Goal: Information Seeking & Learning: Learn about a topic

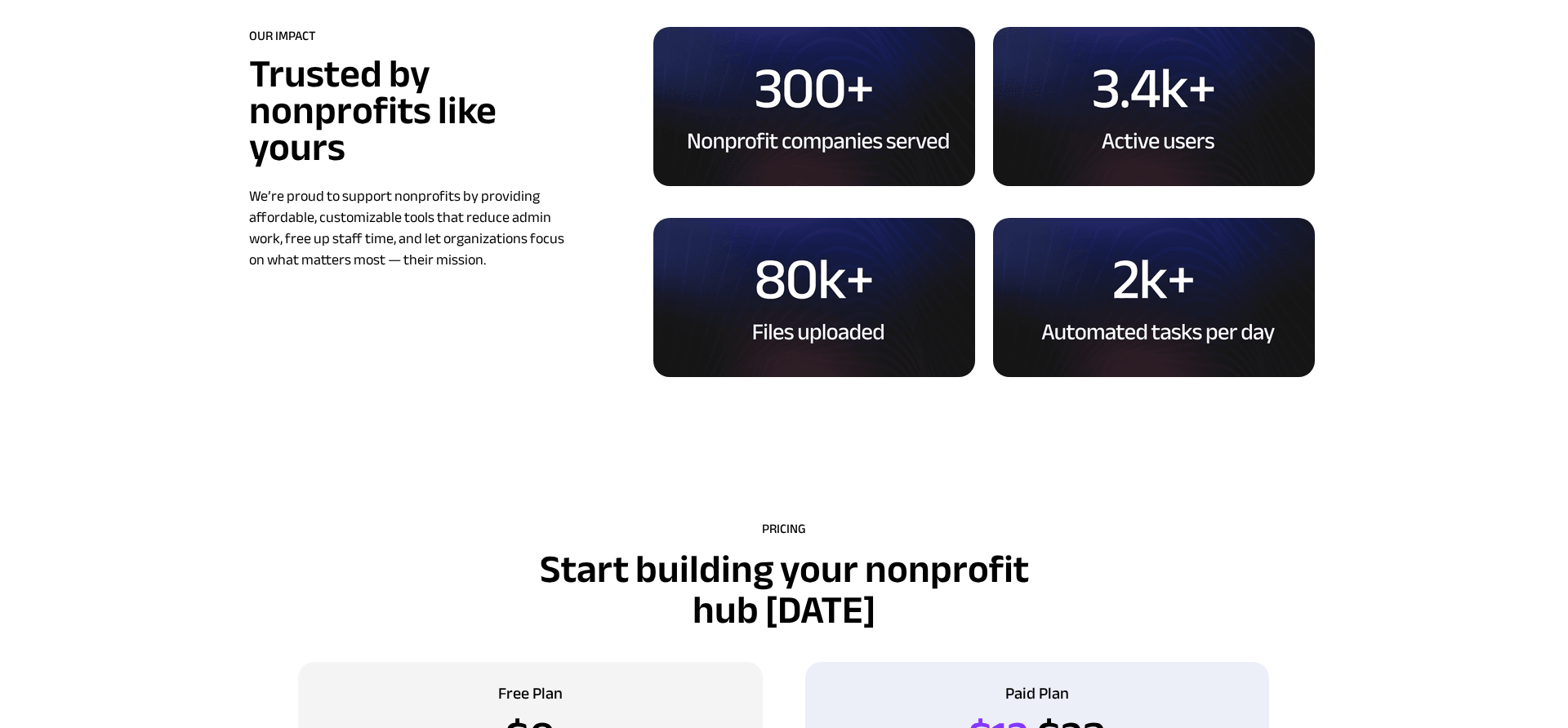
scroll to position [5129, 0]
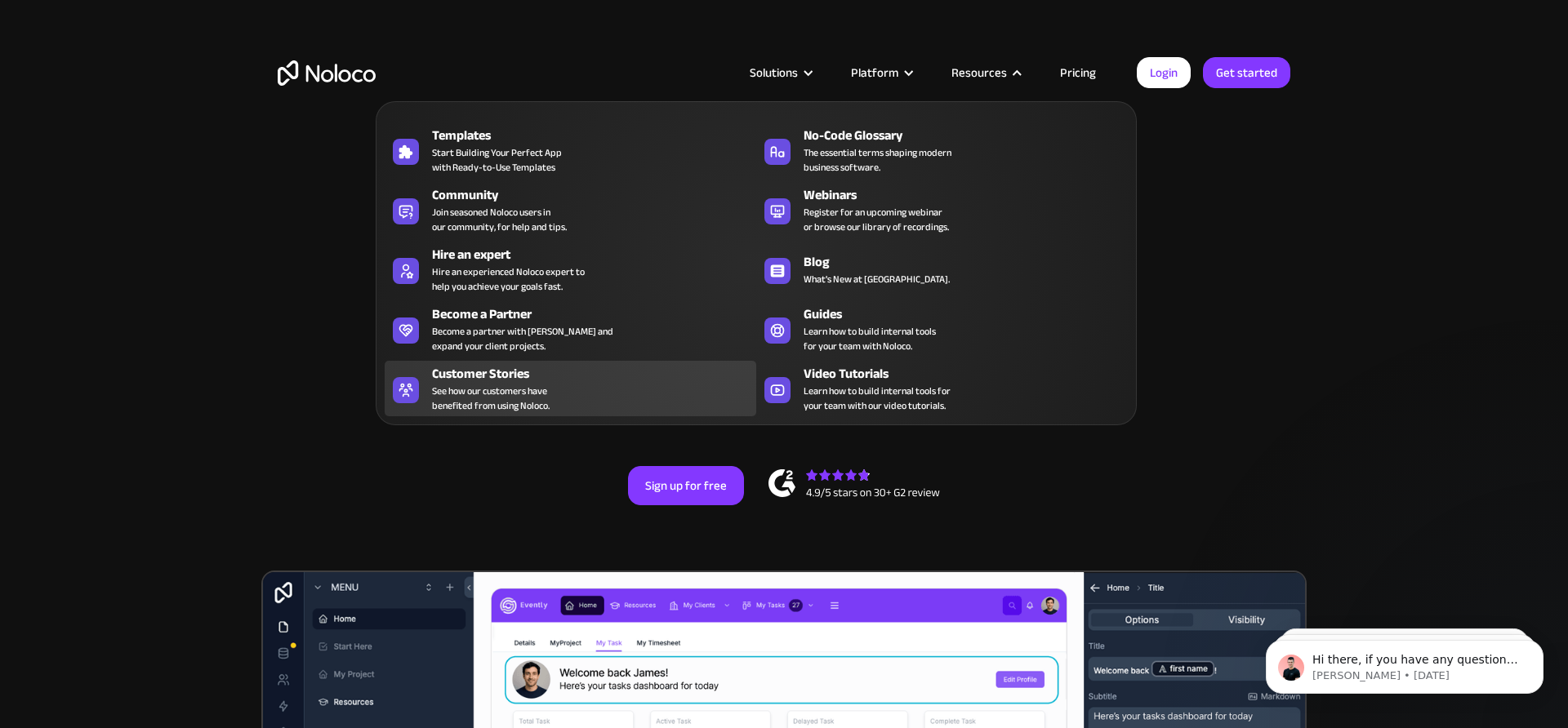
click at [588, 378] on div "Customer Stories" at bounding box center [598, 374] width 332 height 20
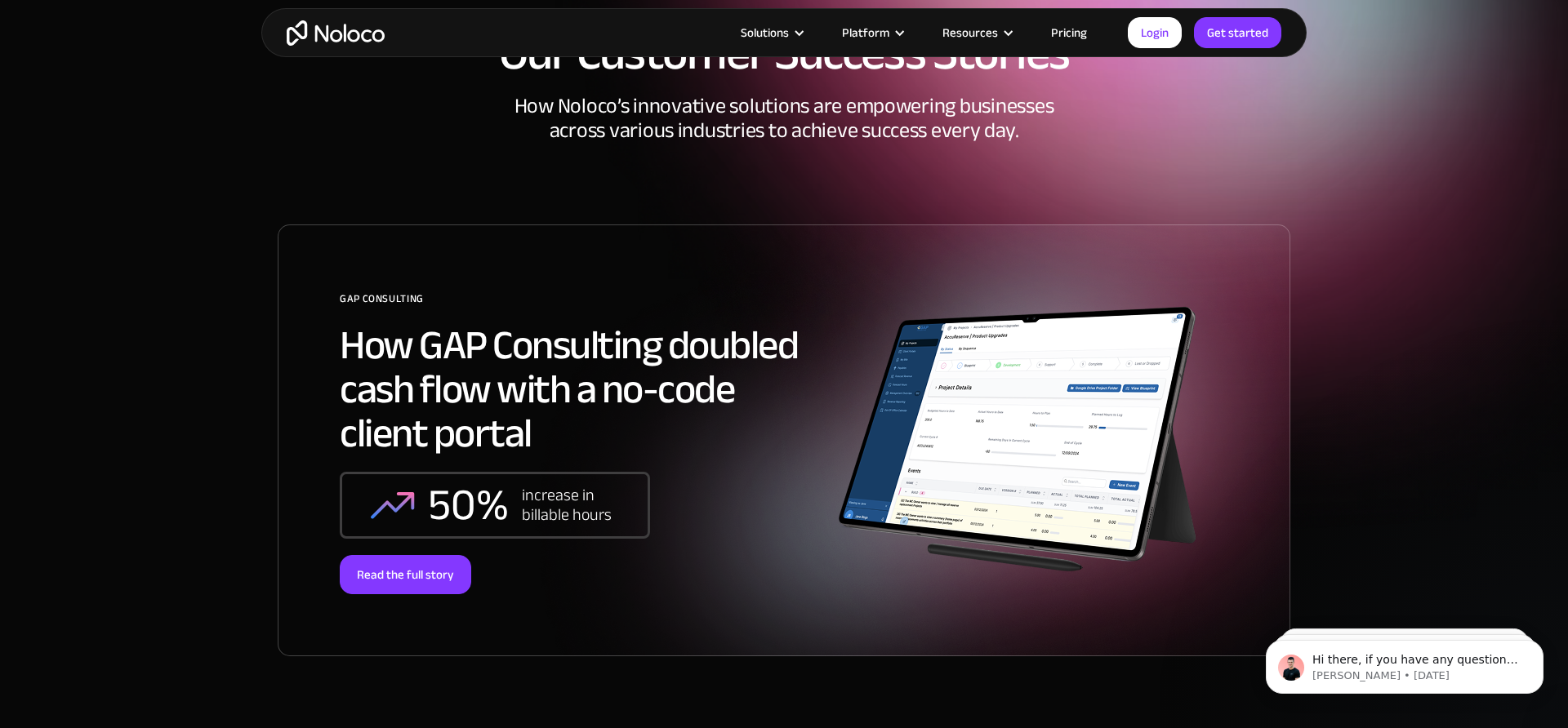
scroll to position [108, 0]
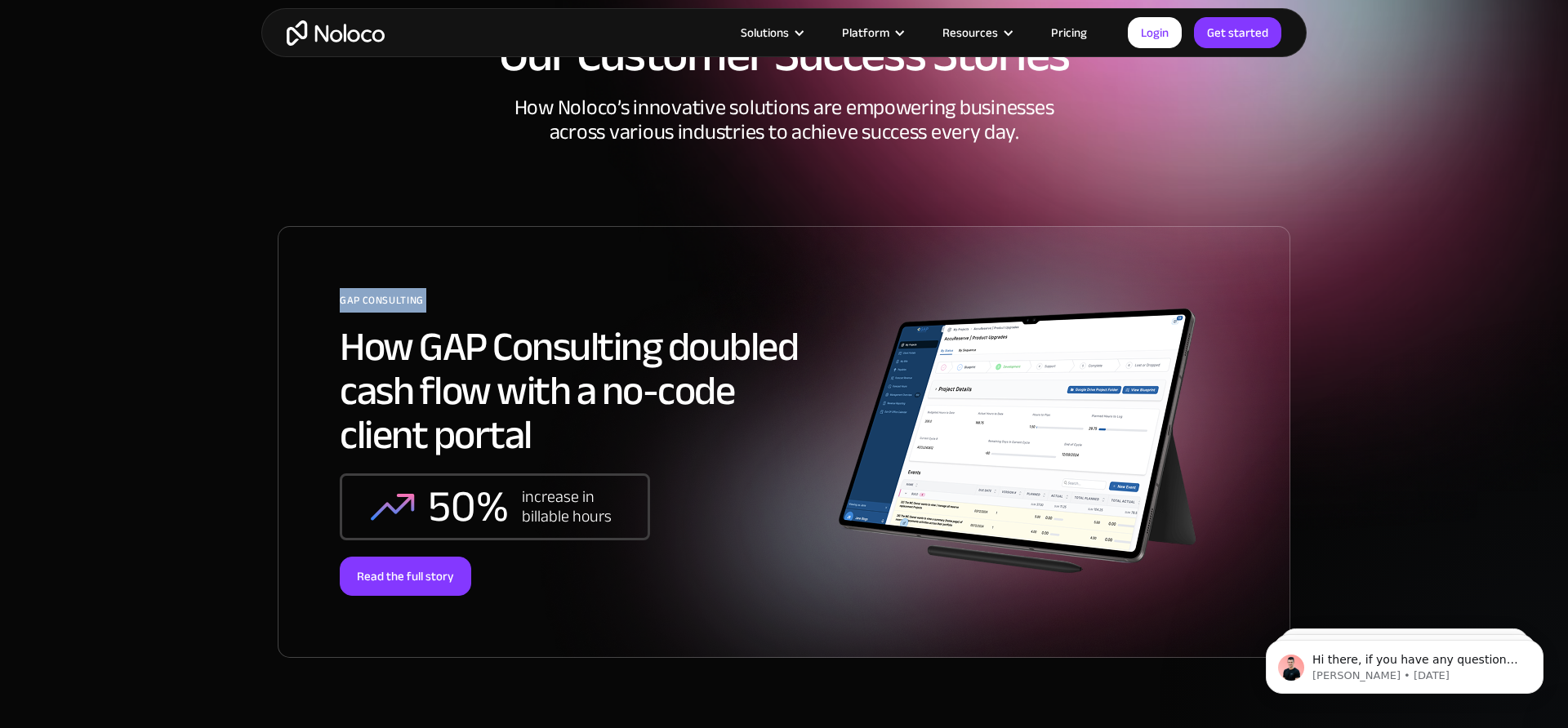
drag, startPoint x: 234, startPoint y: 202, endPoint x: 292, endPoint y: 328, distance: 138.7
click at [292, 328] on section "Our Customer Success Stories How Noloco’s innovative solutions are empowering b…" at bounding box center [784, 348] width 1568 height 914
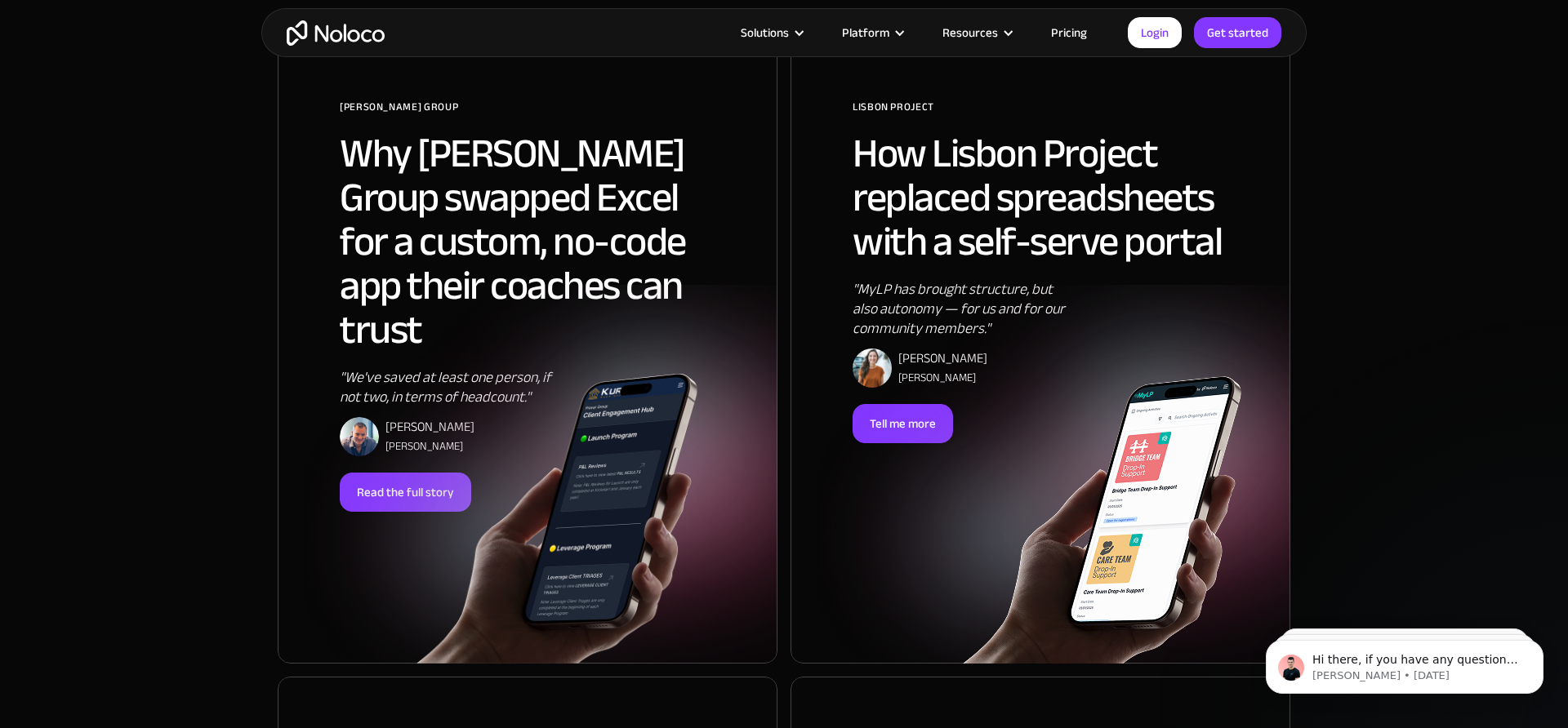
scroll to position [1049, 0]
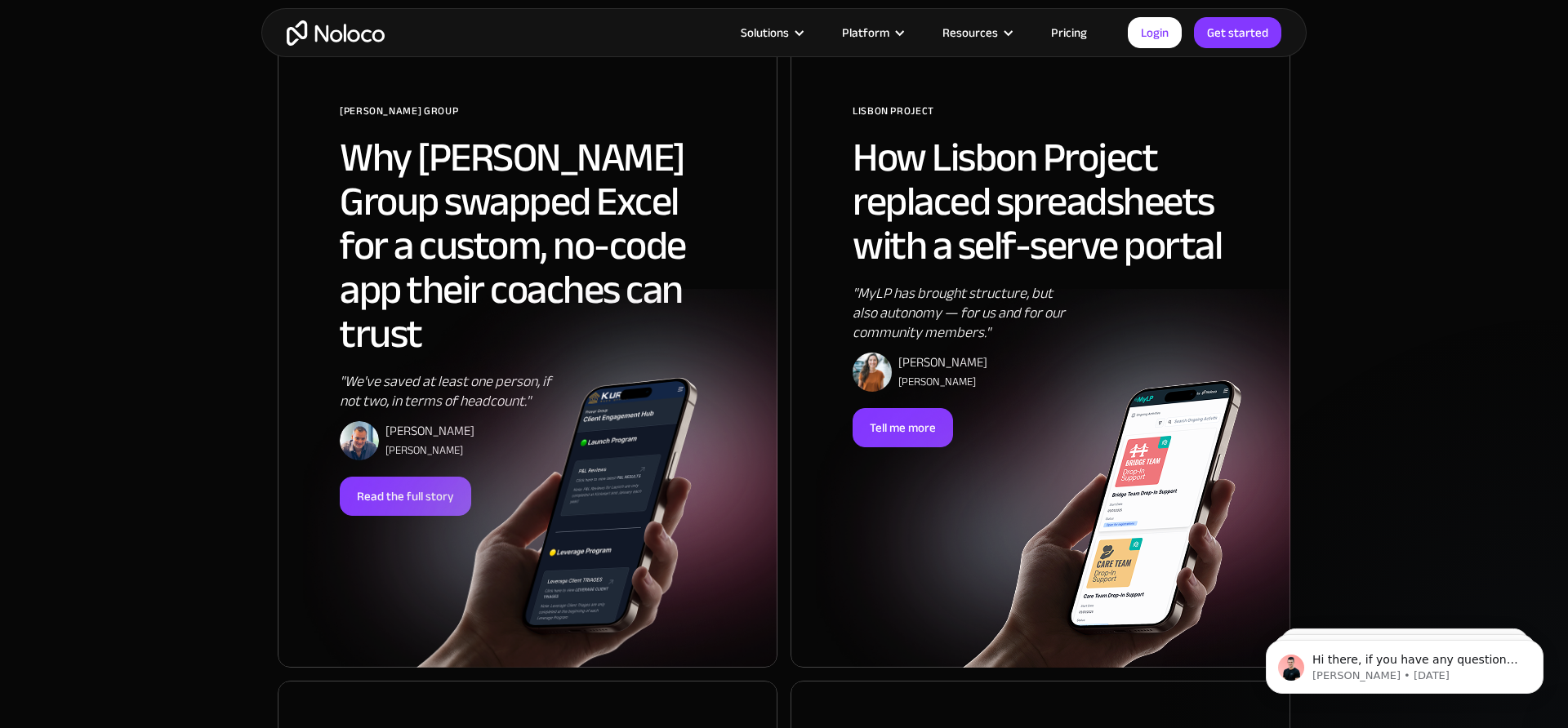
click at [484, 229] on h2 "Why Pravar Group swapped Excel for a custom, no-code app their coaches can trust" at bounding box center [527, 246] width 375 height 220
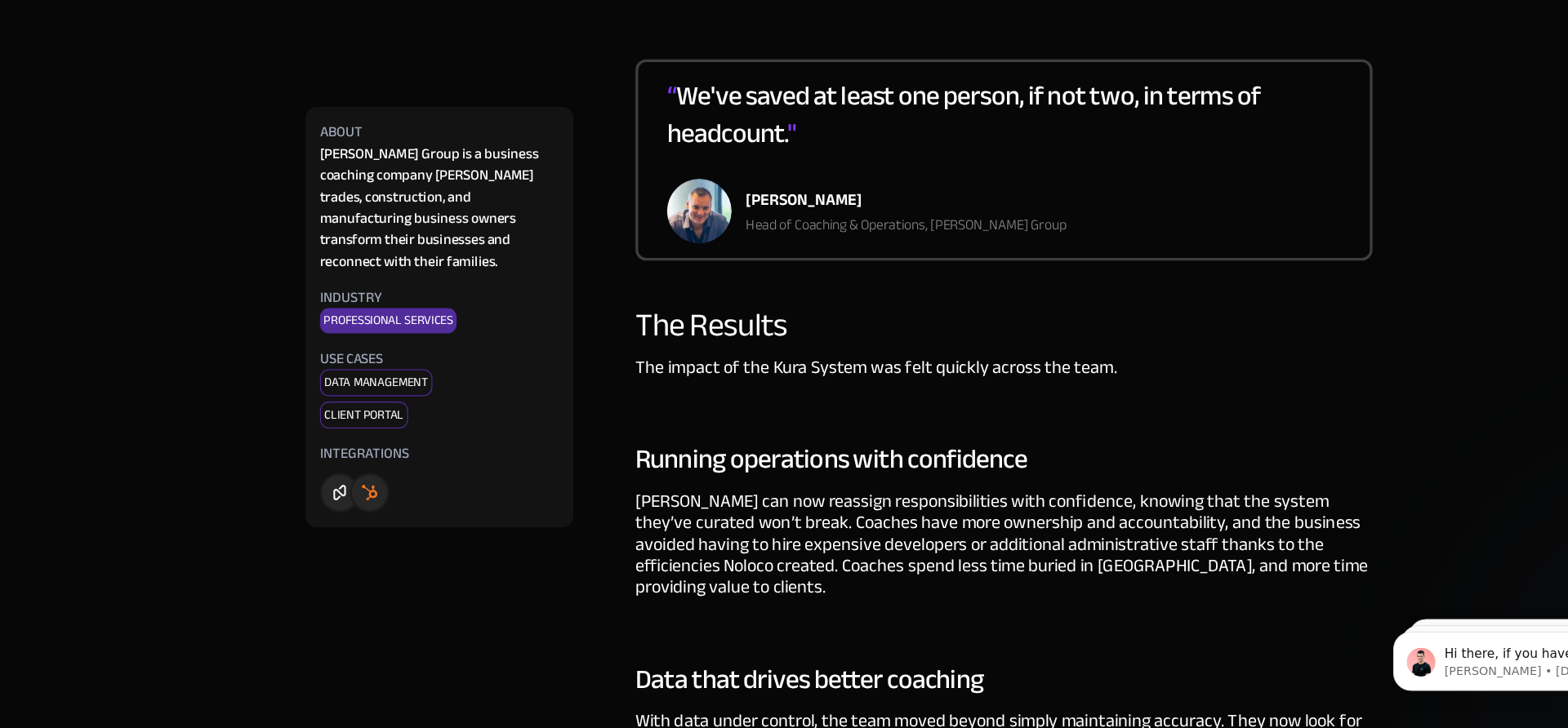
scroll to position [3080, 0]
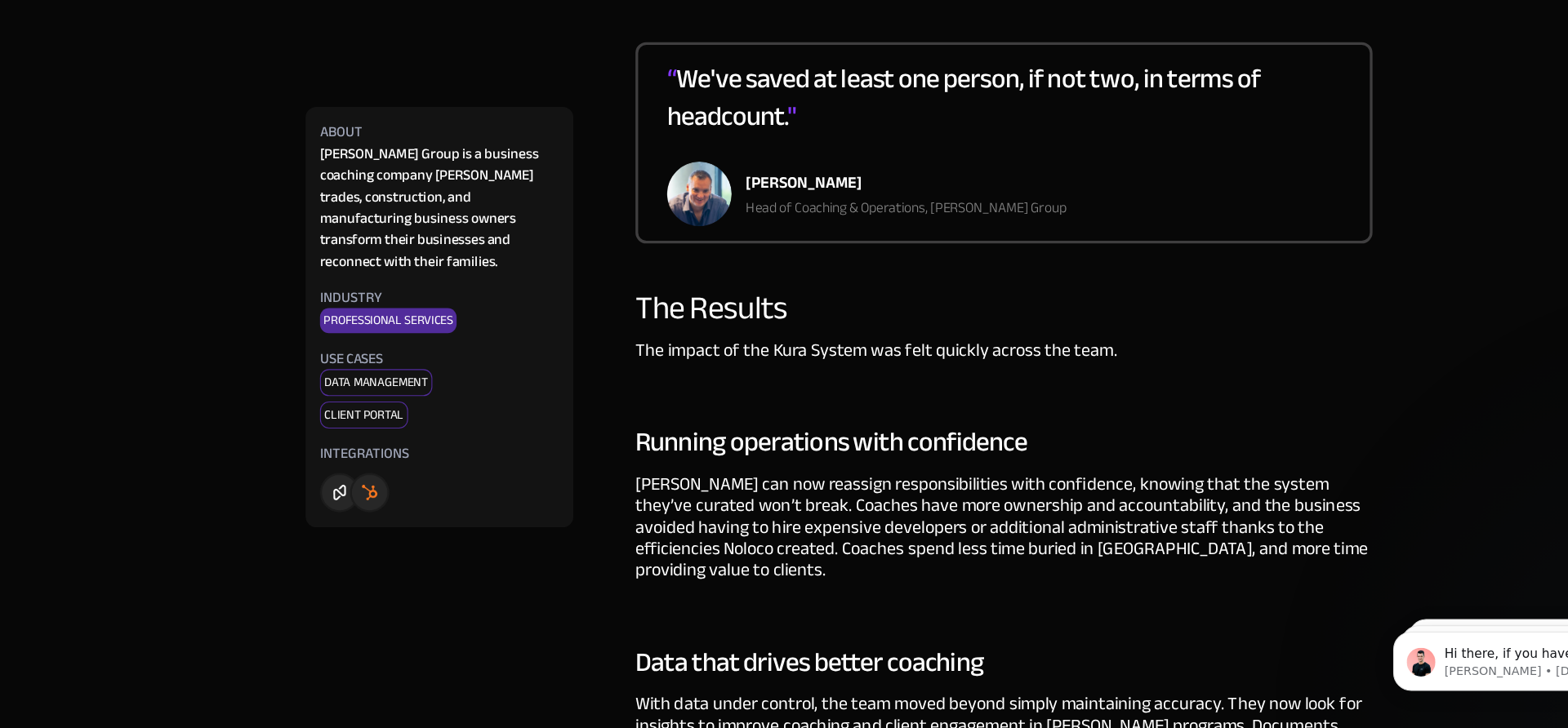
click at [718, 374] on div "The impact of the Kura System was felt quickly across the team." at bounding box center [912, 404] width 670 height 60
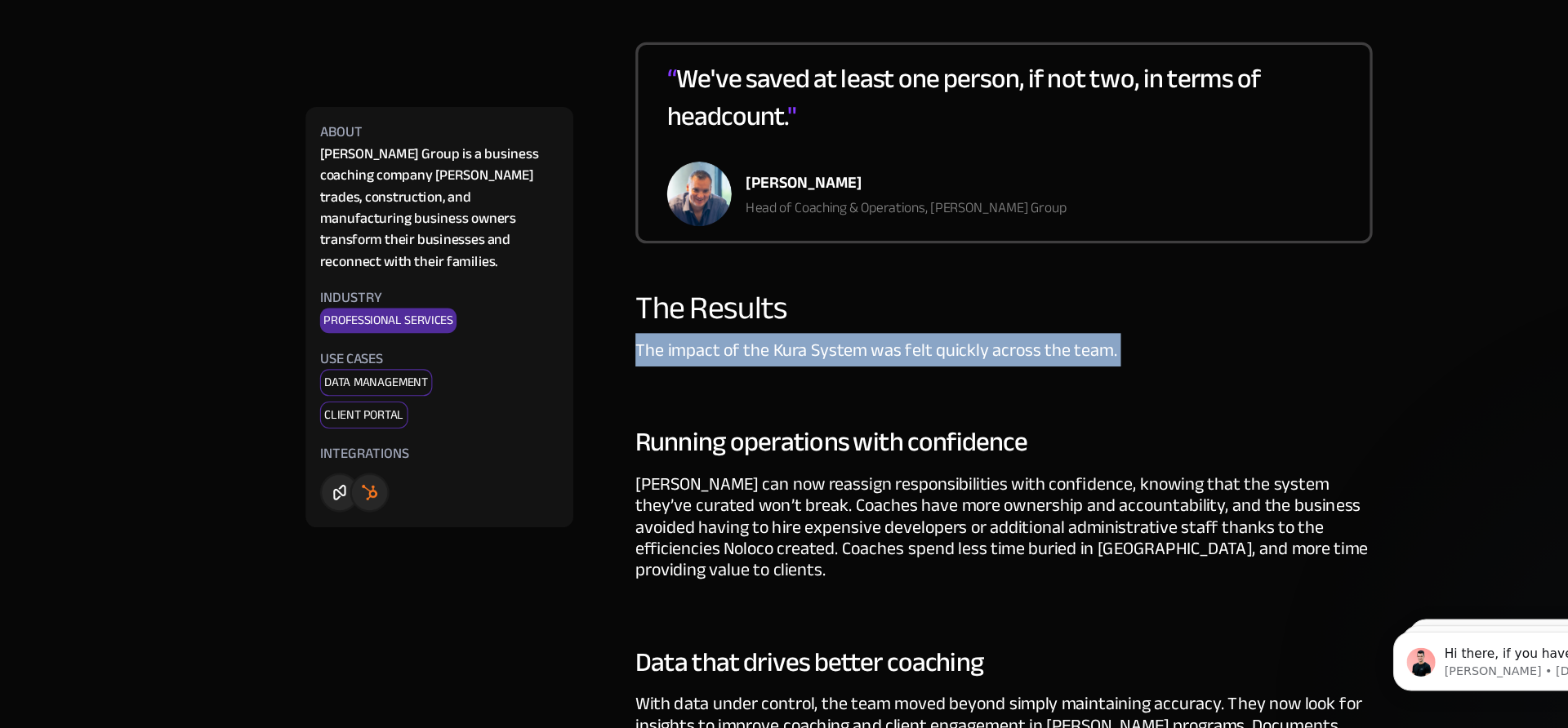
click at [718, 374] on div "The impact of the Kura System was felt quickly across the team." at bounding box center [912, 404] width 670 height 60
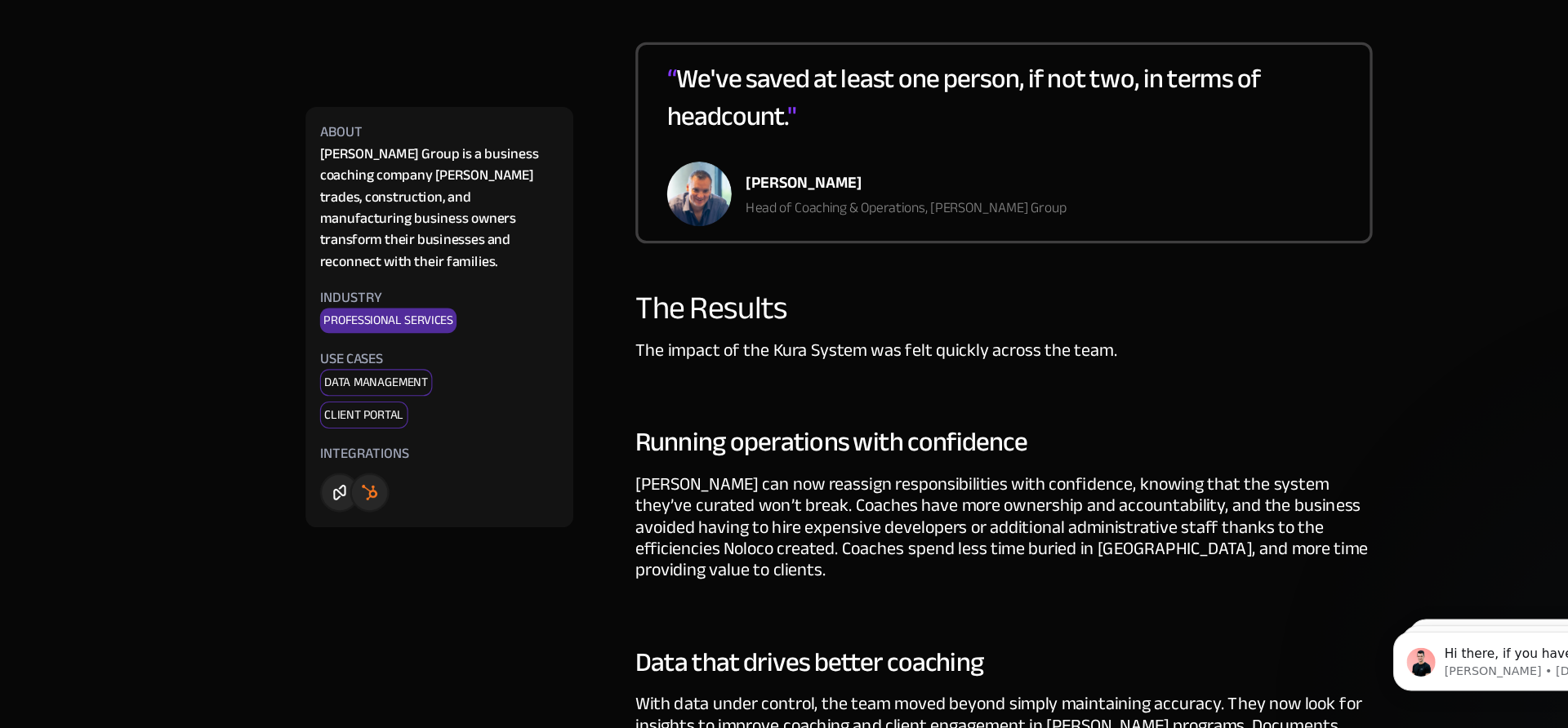
click at [777, 394] on div "The impact of the Kura System was felt quickly across the team." at bounding box center [912, 404] width 670 height 60
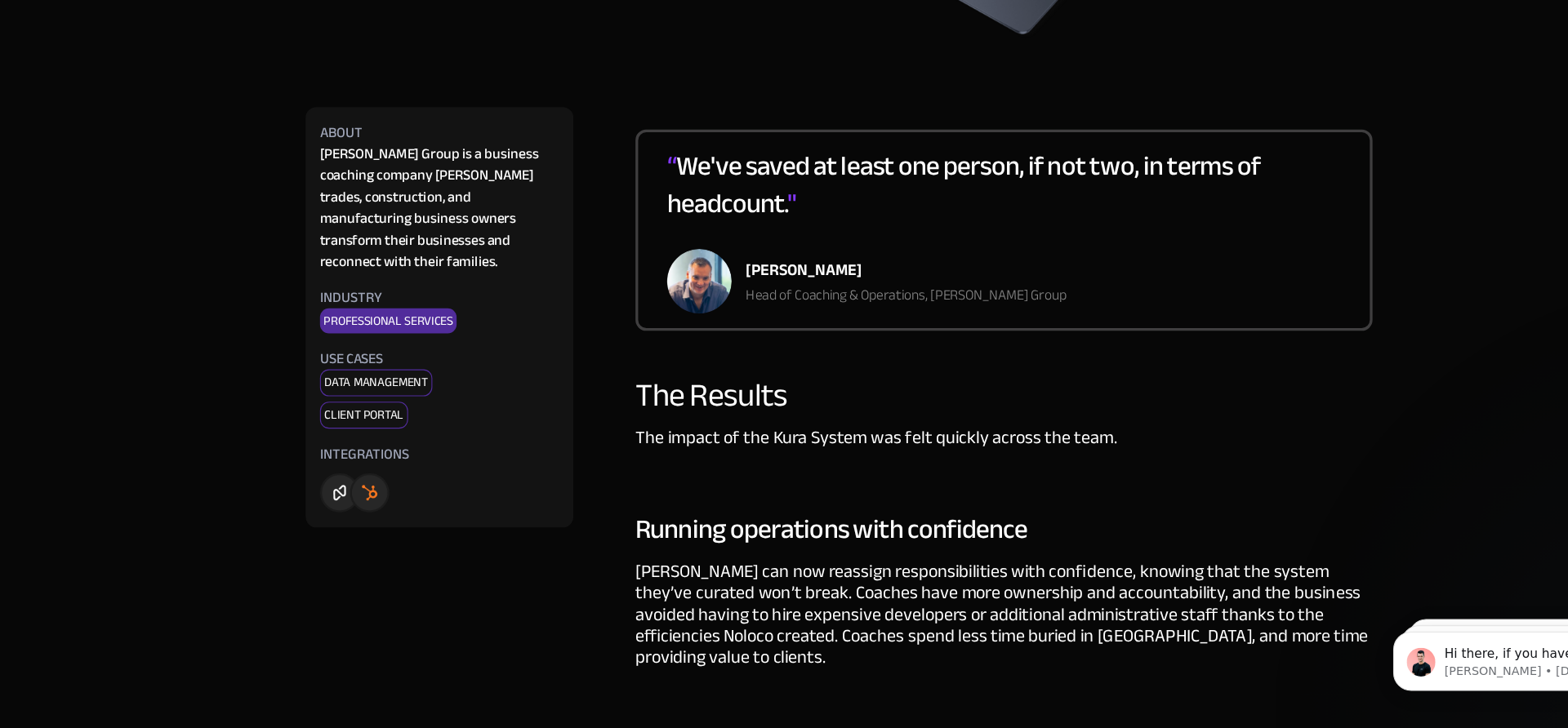
scroll to position [3004, 0]
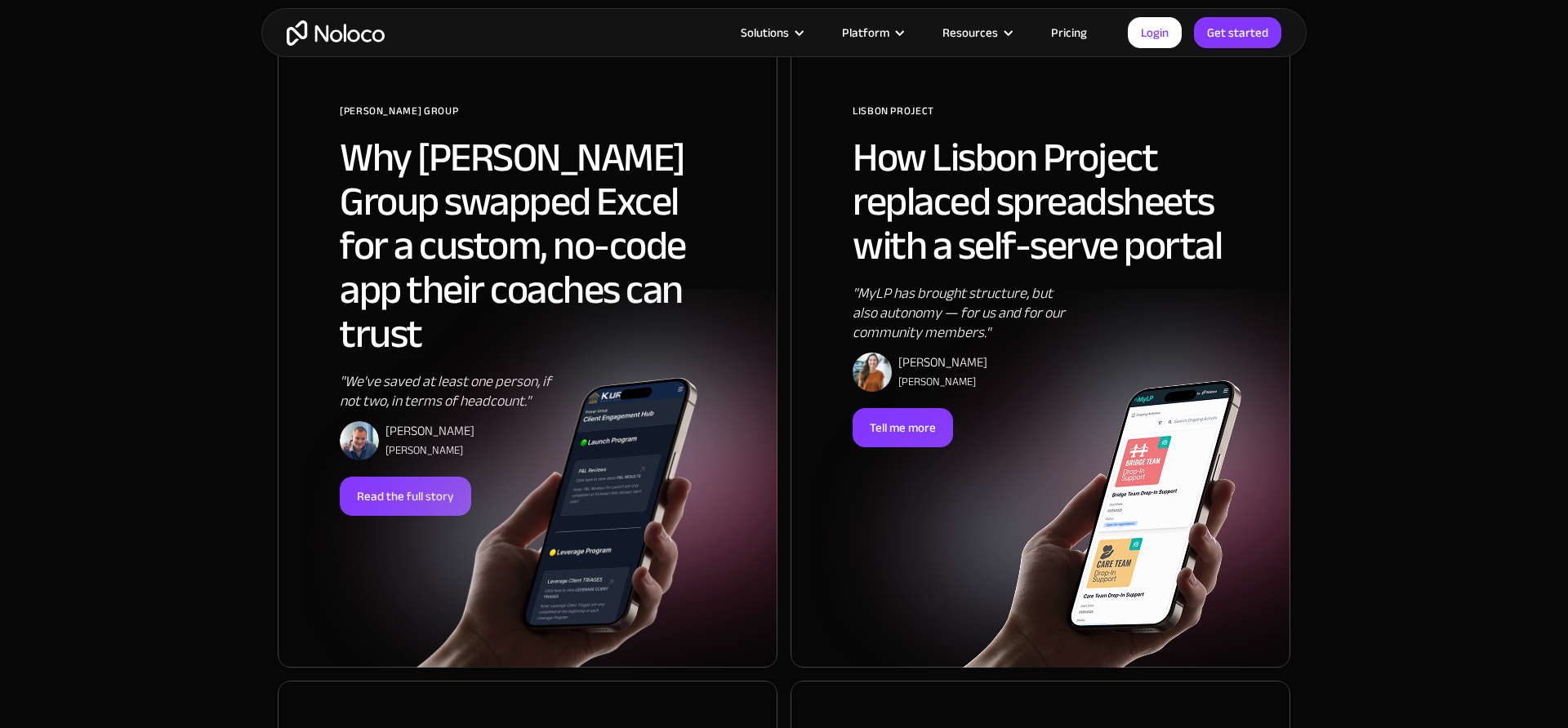
click at [859, 311] on div at bounding box center [1065, 478] width 500 height 378
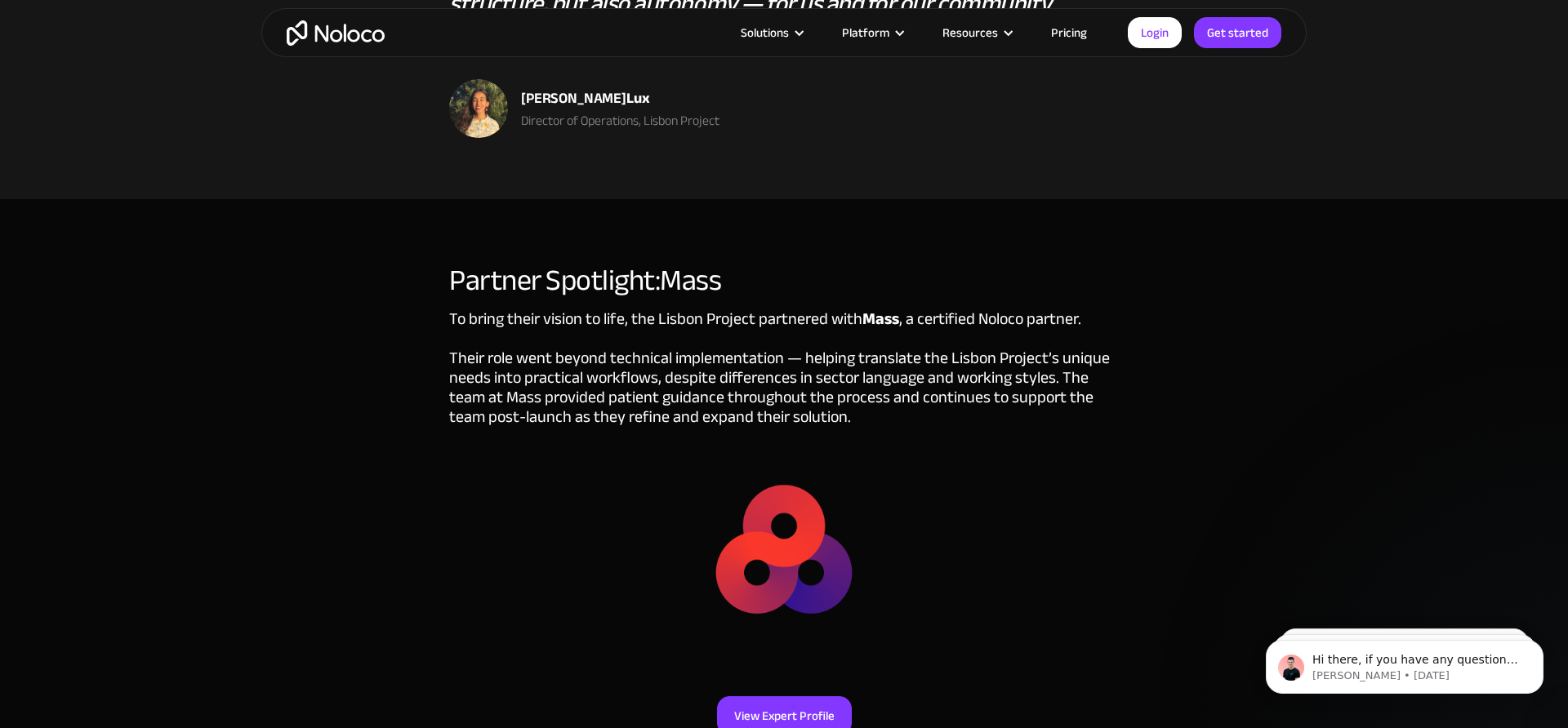
scroll to position [3845, 0]
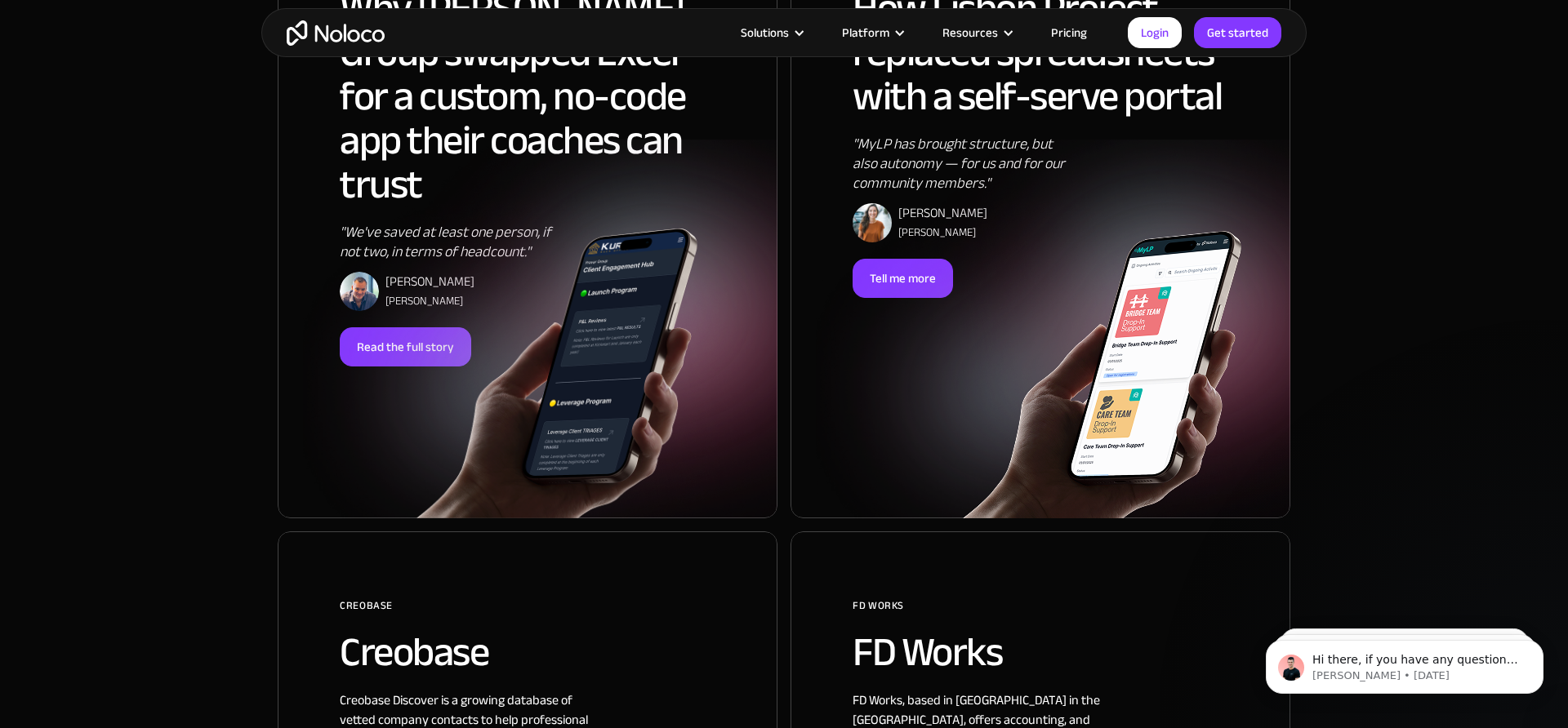
scroll to position [1194, 0]
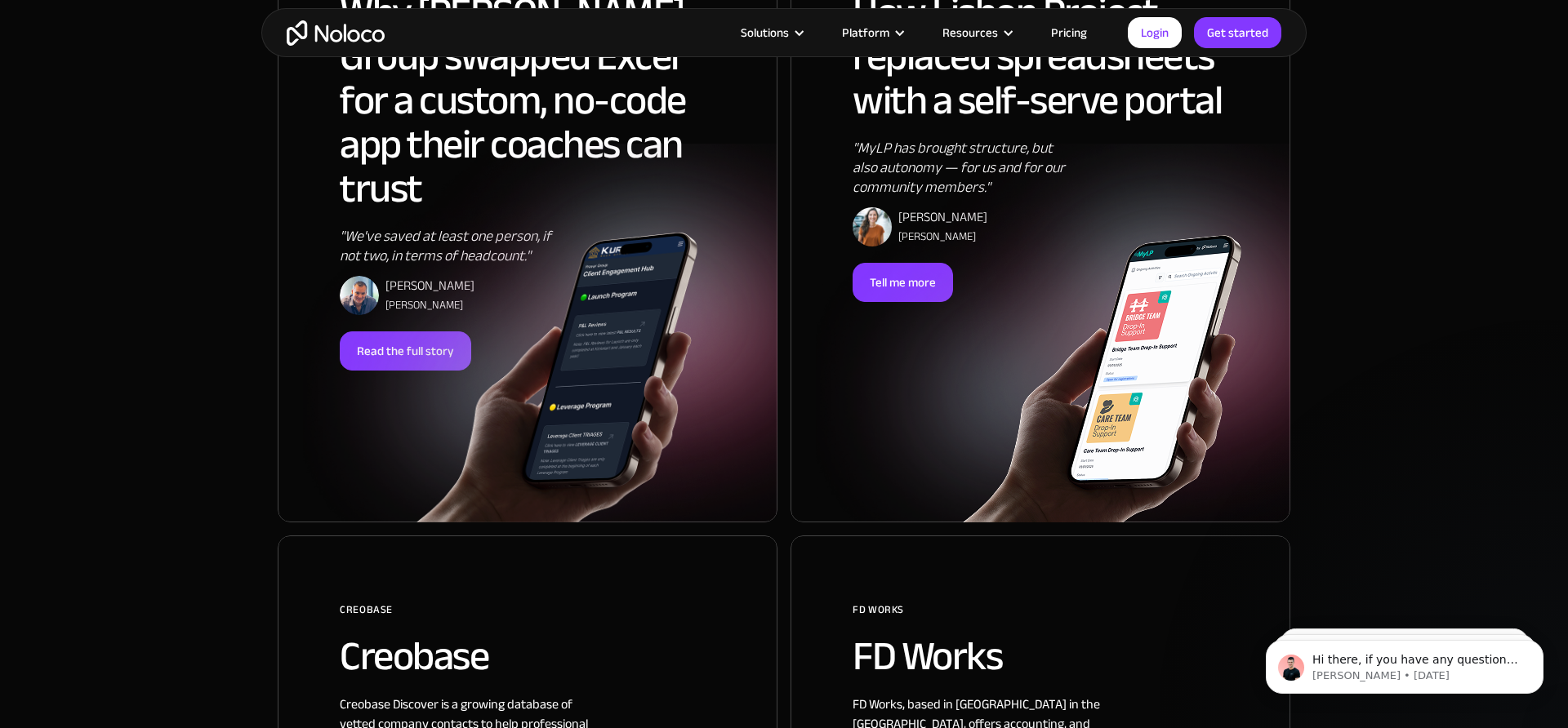
click at [1043, 84] on h2 "How Lisbon Project replaced spreadsheets with a self-serve portal" at bounding box center [1040, 56] width 375 height 133
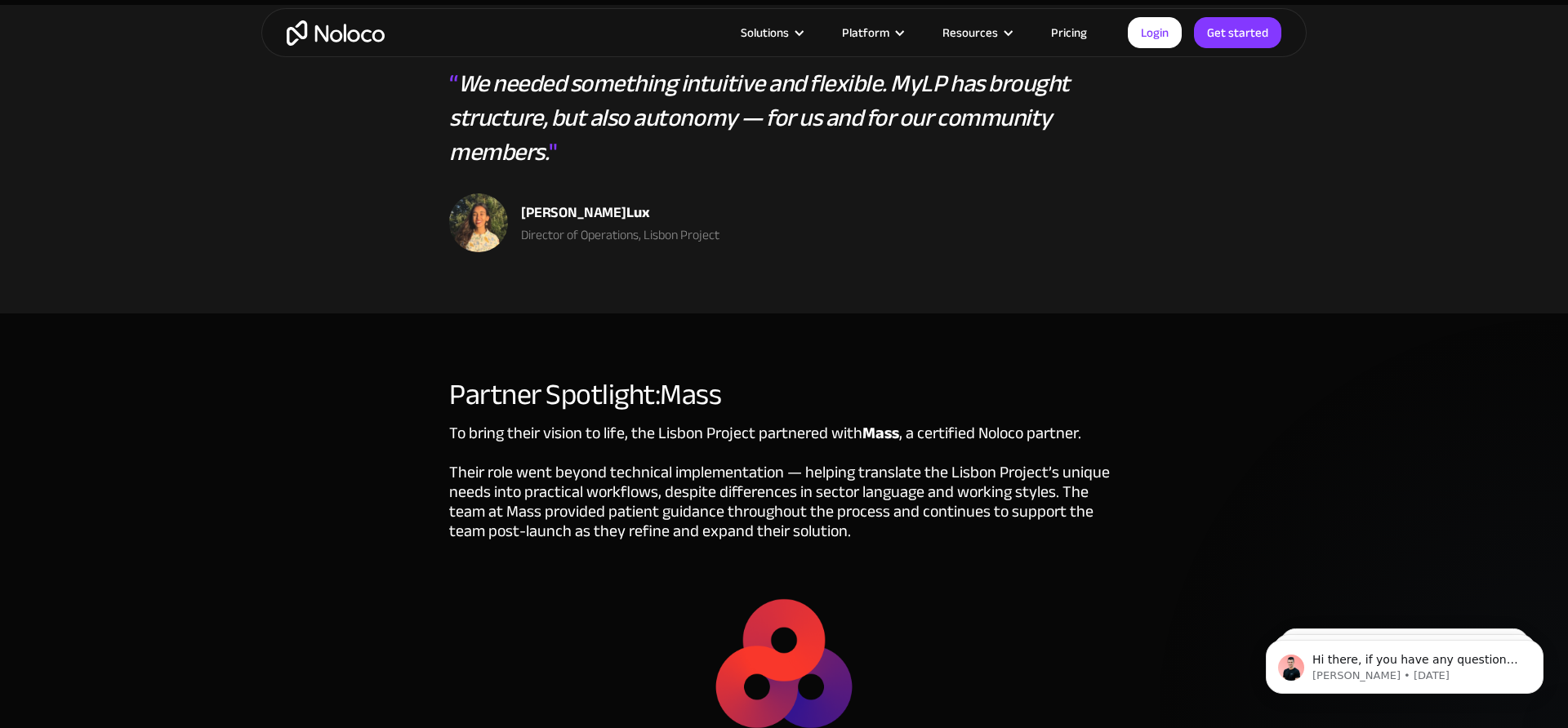
scroll to position [3756, 0]
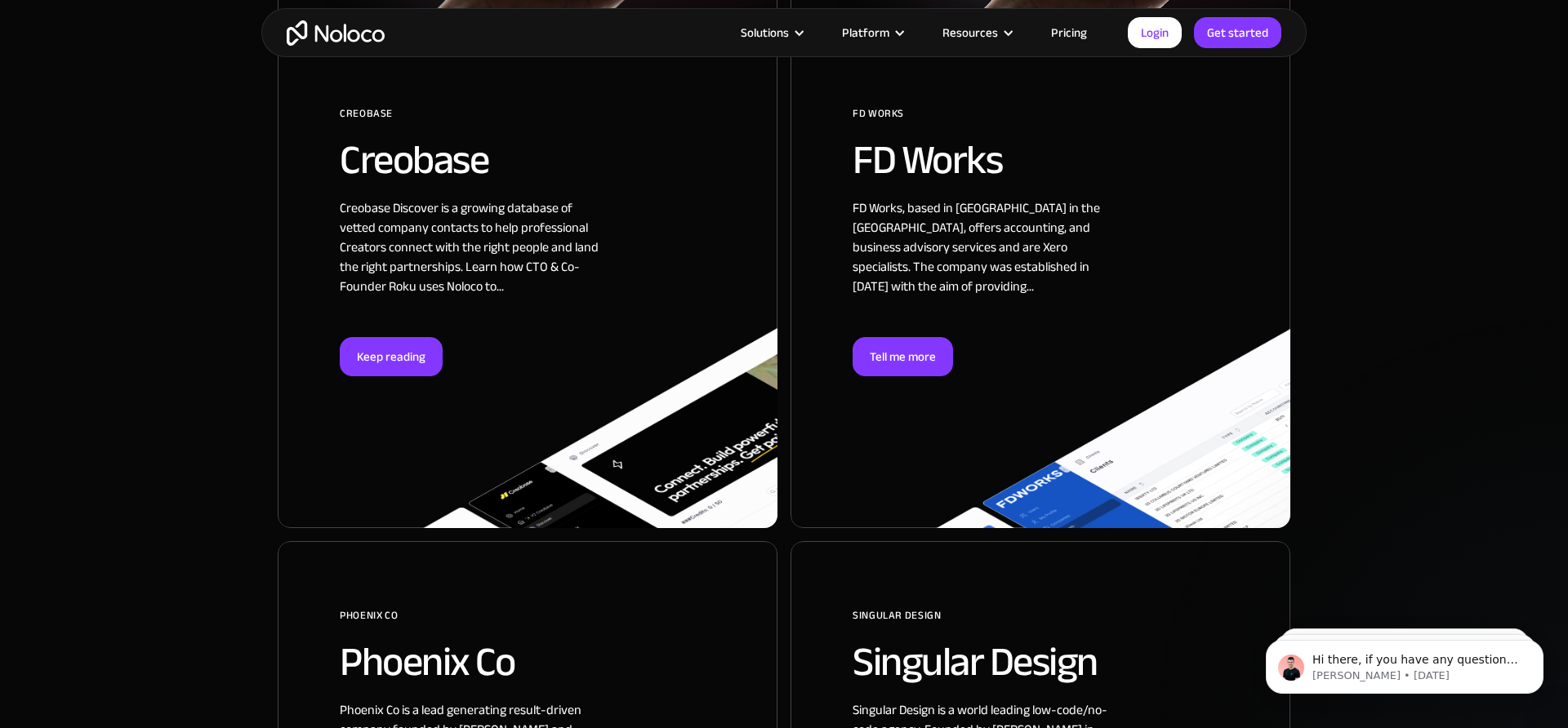
click at [533, 153] on div at bounding box center [527, 283] width 500 height 489
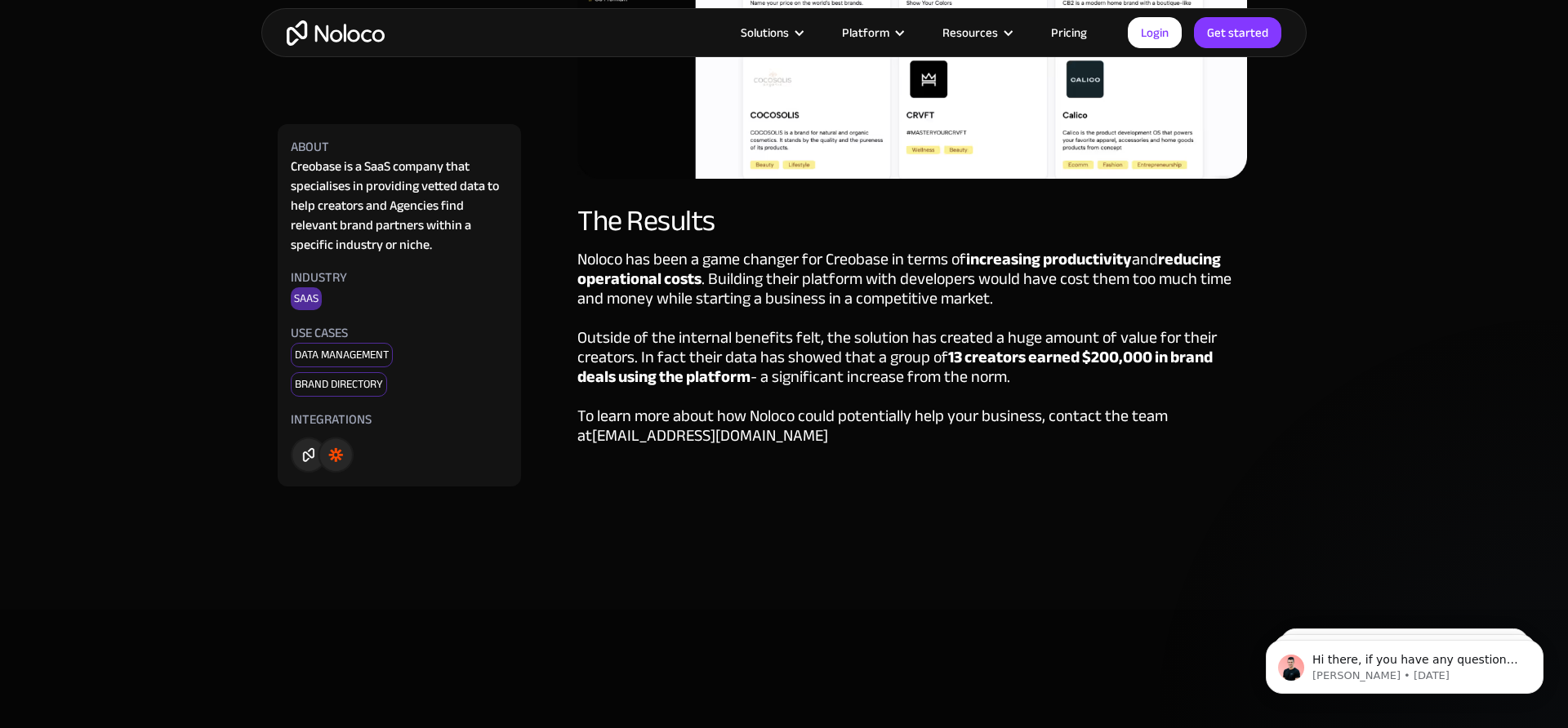
scroll to position [3176, 0]
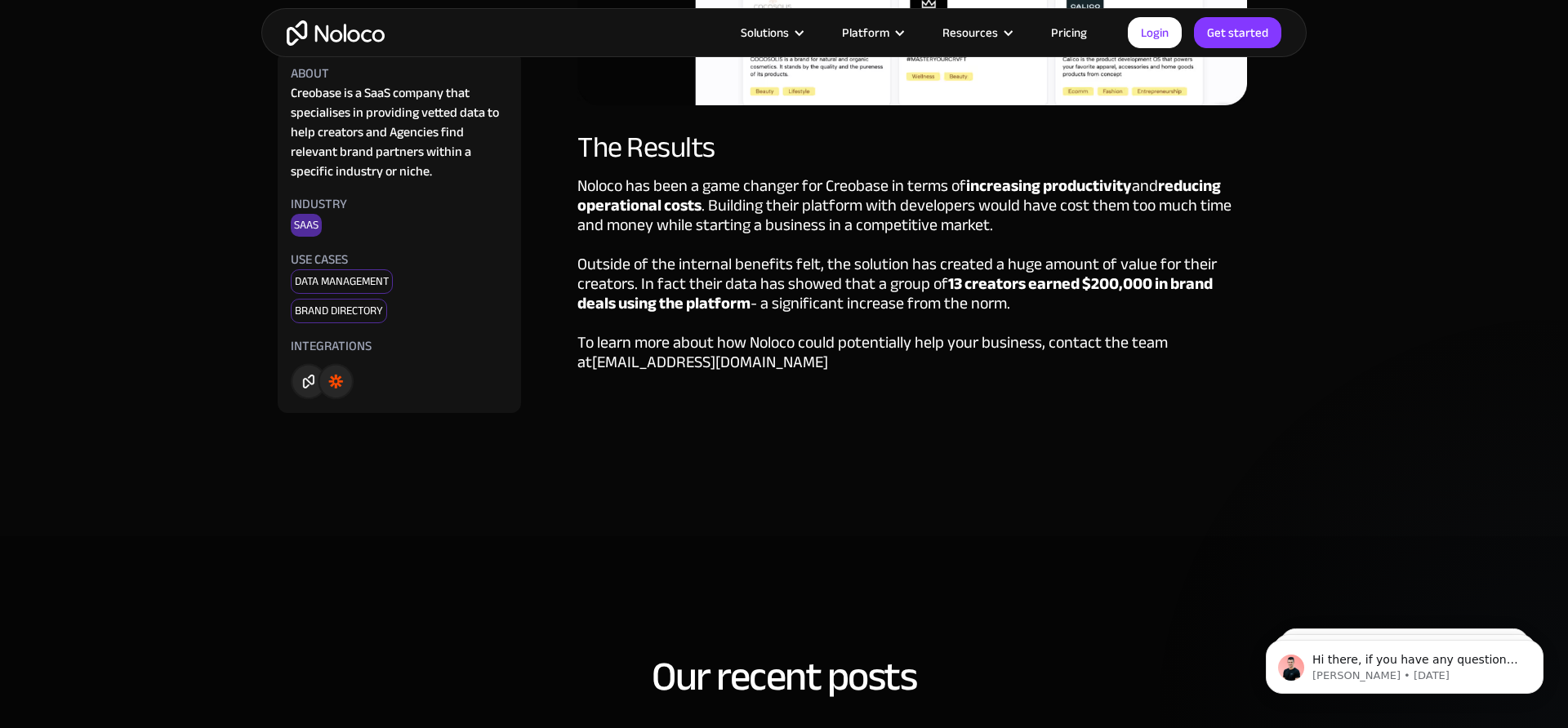
drag, startPoint x: 1027, startPoint y: 309, endPoint x: 852, endPoint y: 296, distance: 175.5
click at [852, 296] on div "Noloco has been a game changer for Creobase in terms of increasing productivity…" at bounding box center [912, 295] width 670 height 237
click at [774, 363] on div "Noloco has been a game changer for Creobase in terms of increasing productivity…" at bounding box center [912, 295] width 670 height 237
drag, startPoint x: 738, startPoint y: 359, endPoint x: 582, endPoint y: 366, distance: 156.2
click at [582, 366] on div "Noloco has been a game changer for Creobase in terms of increasing productivity…" at bounding box center [912, 295] width 670 height 237
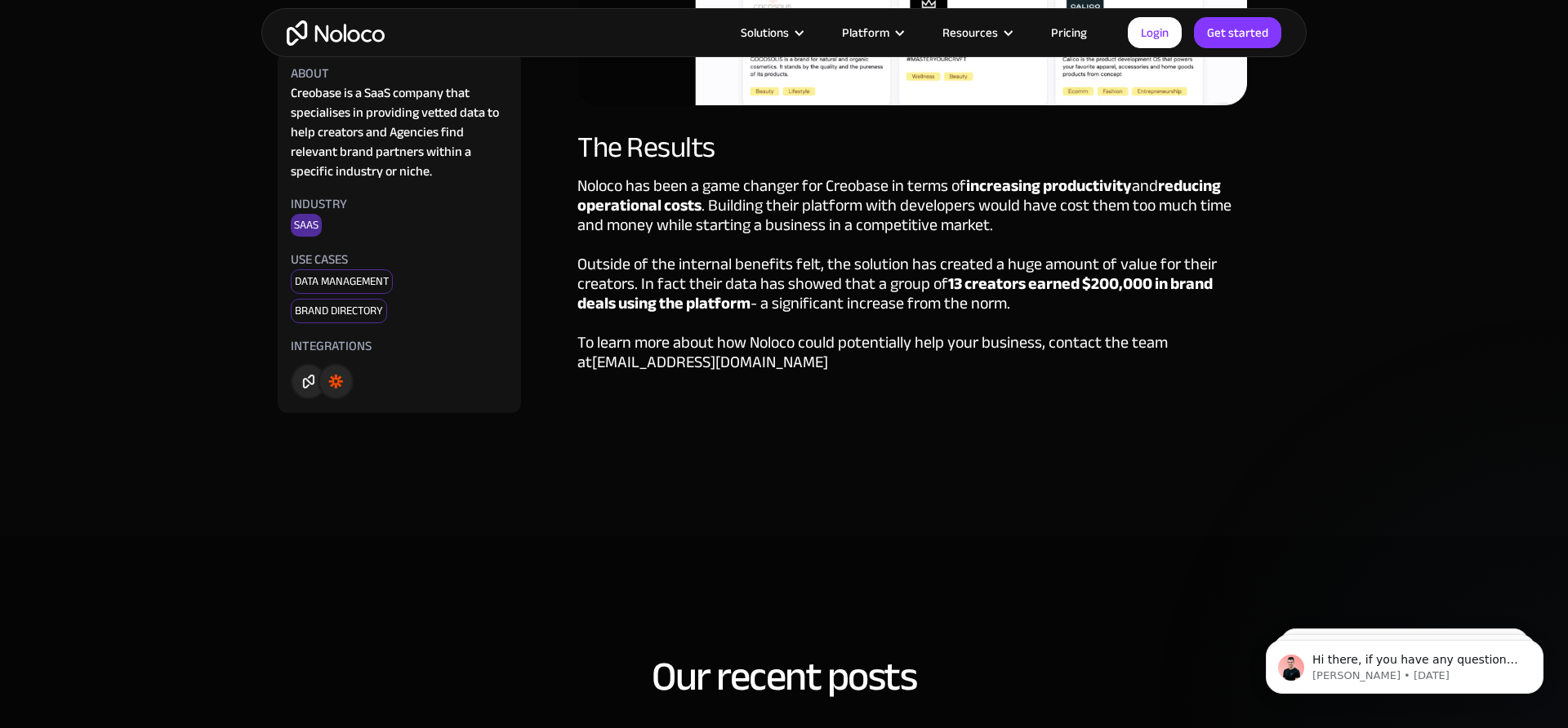
click at [864, 375] on div "Noloco has been a game changer for Creobase in terms of increasing productivity…" at bounding box center [912, 295] width 670 height 237
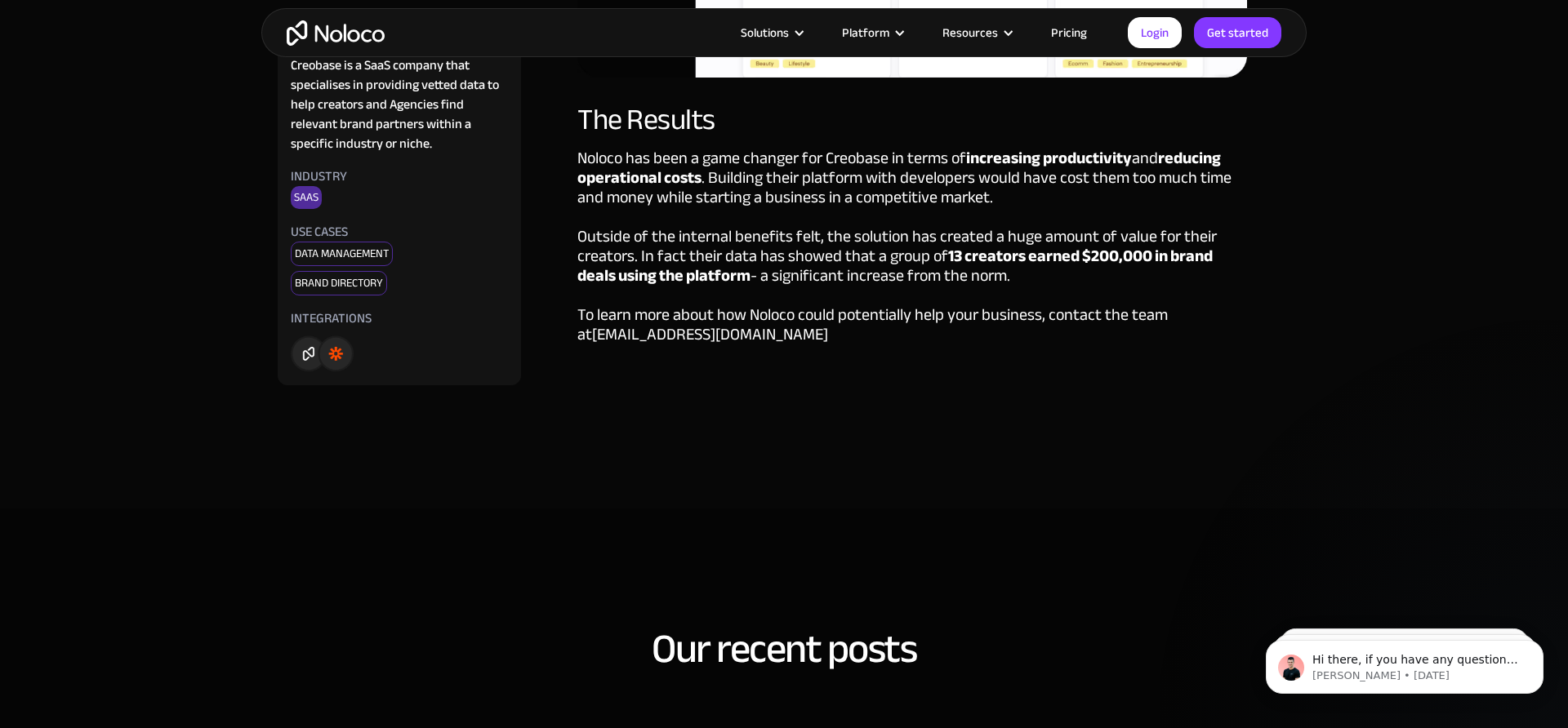
scroll to position [3113, 0]
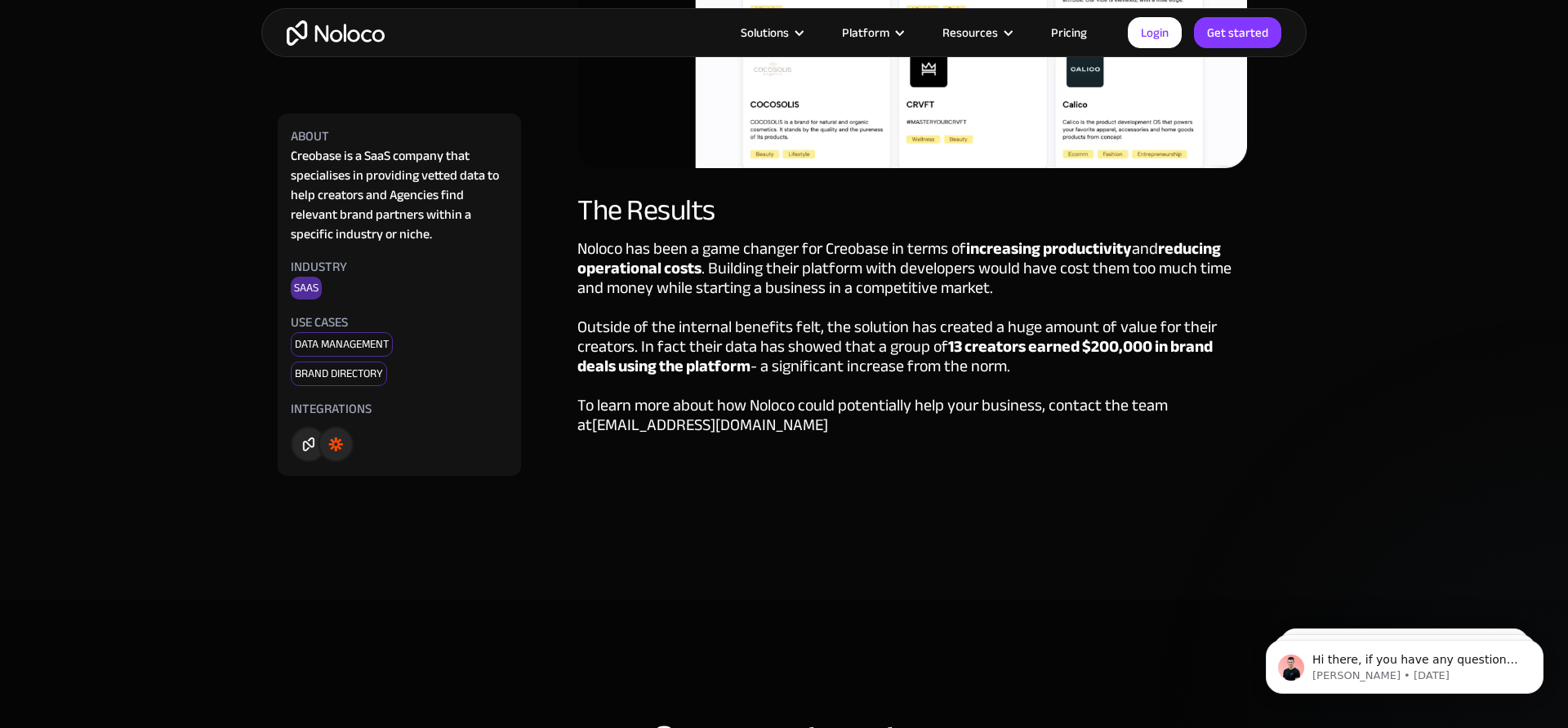
click at [632, 428] on link "sales@noloco.io" at bounding box center [709, 425] width 236 height 30
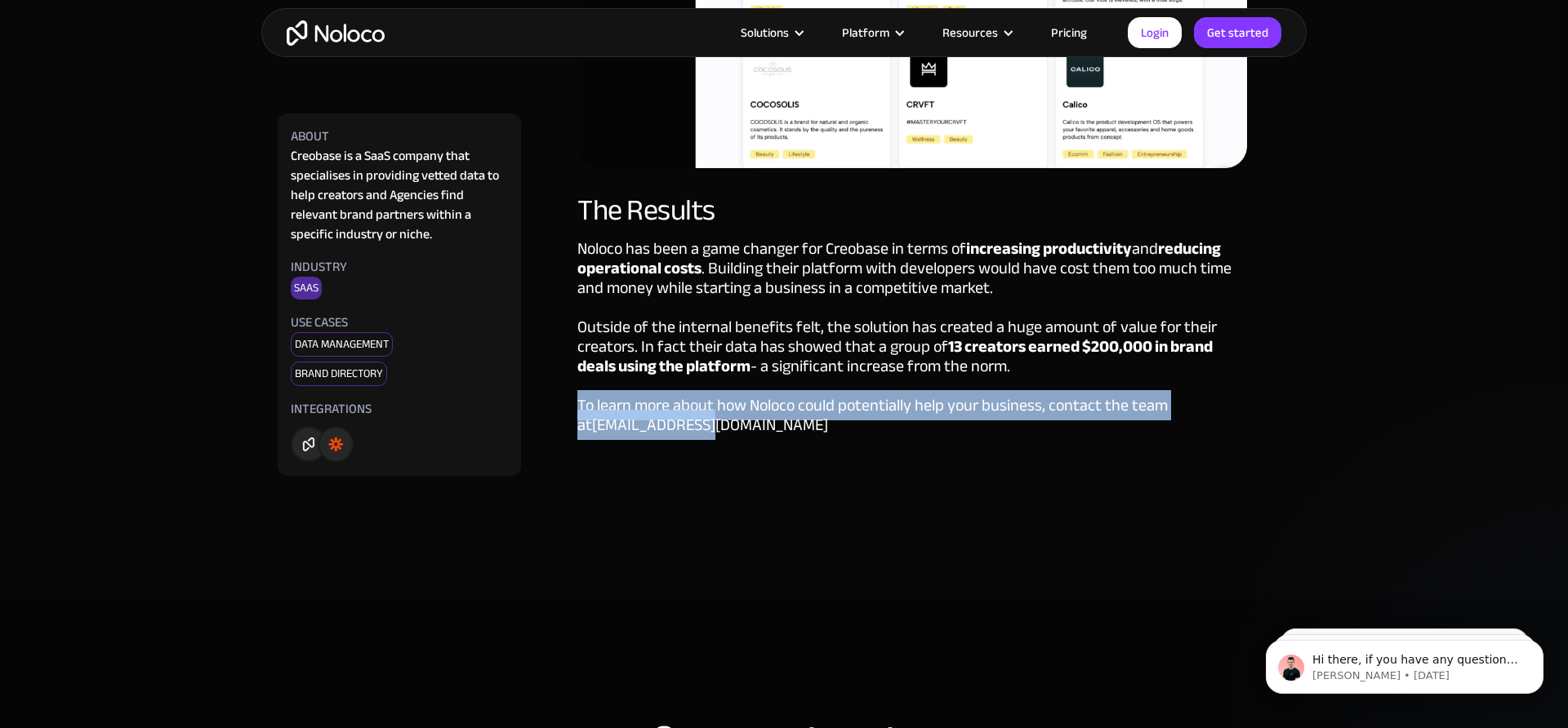
drag, startPoint x: 781, startPoint y: 425, endPoint x: 573, endPoint y: 410, distance: 208.5
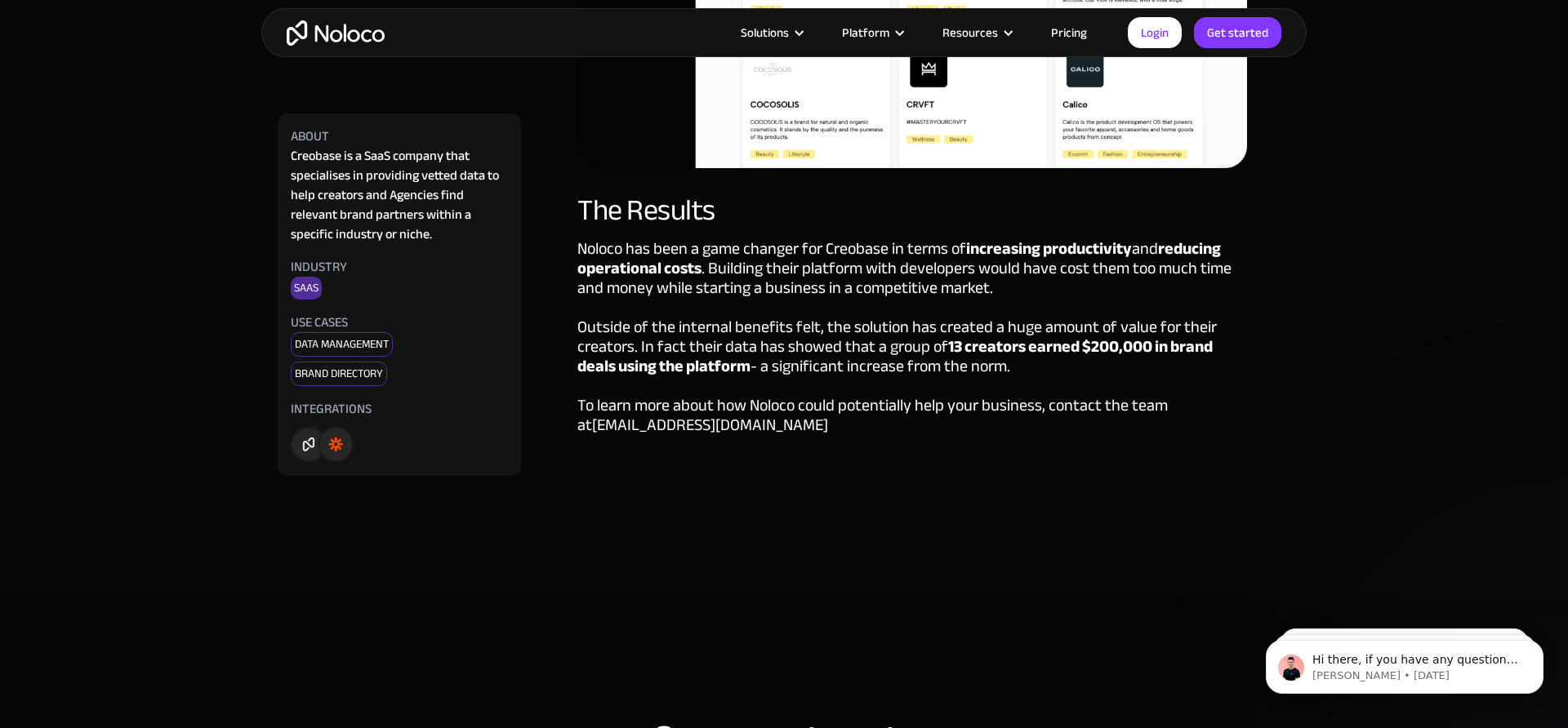
click at [737, 335] on div "Noloco has been a game changer for Creobase in terms of increasing productivity…" at bounding box center [912, 358] width 670 height 237
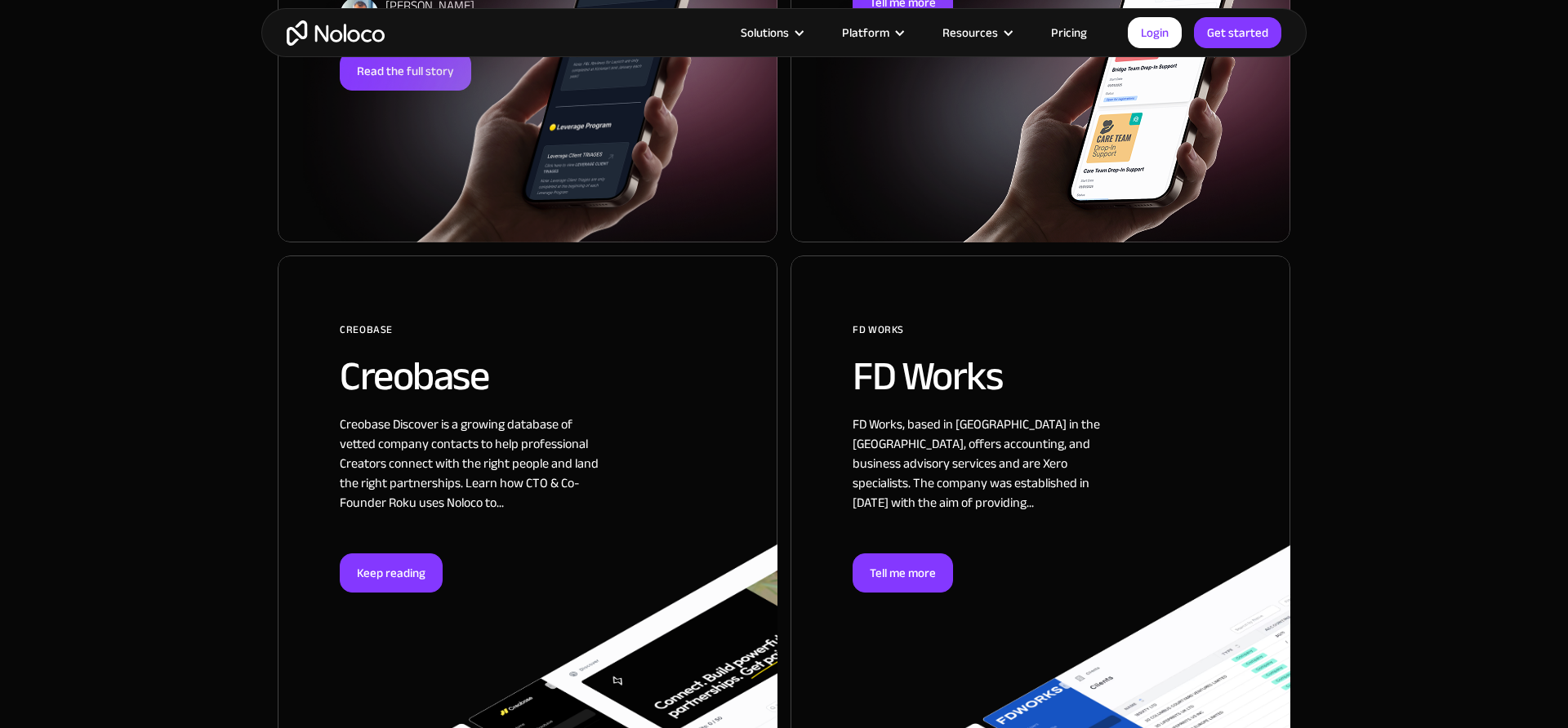
scroll to position [1471, 0]
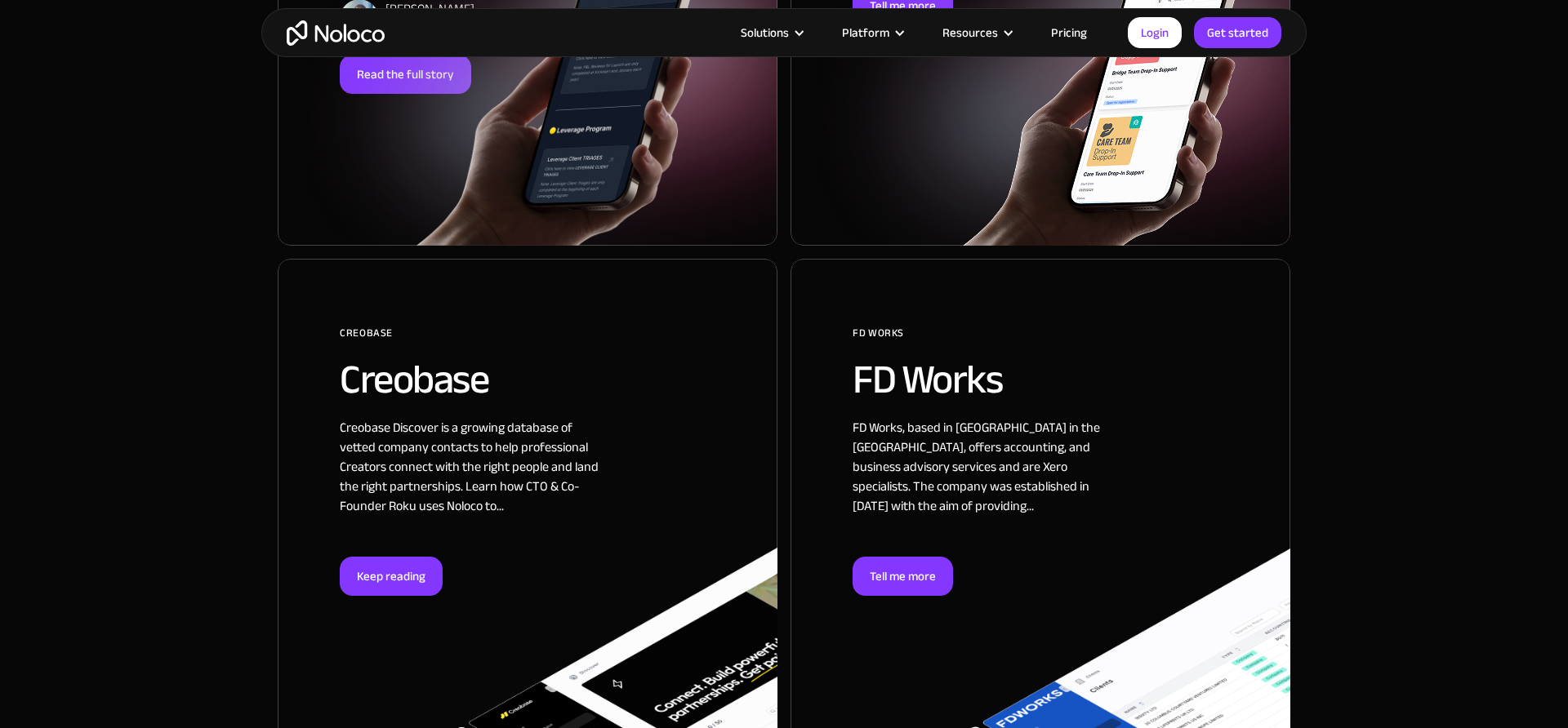
click at [968, 471] on div at bounding box center [1040, 503] width 500 height 489
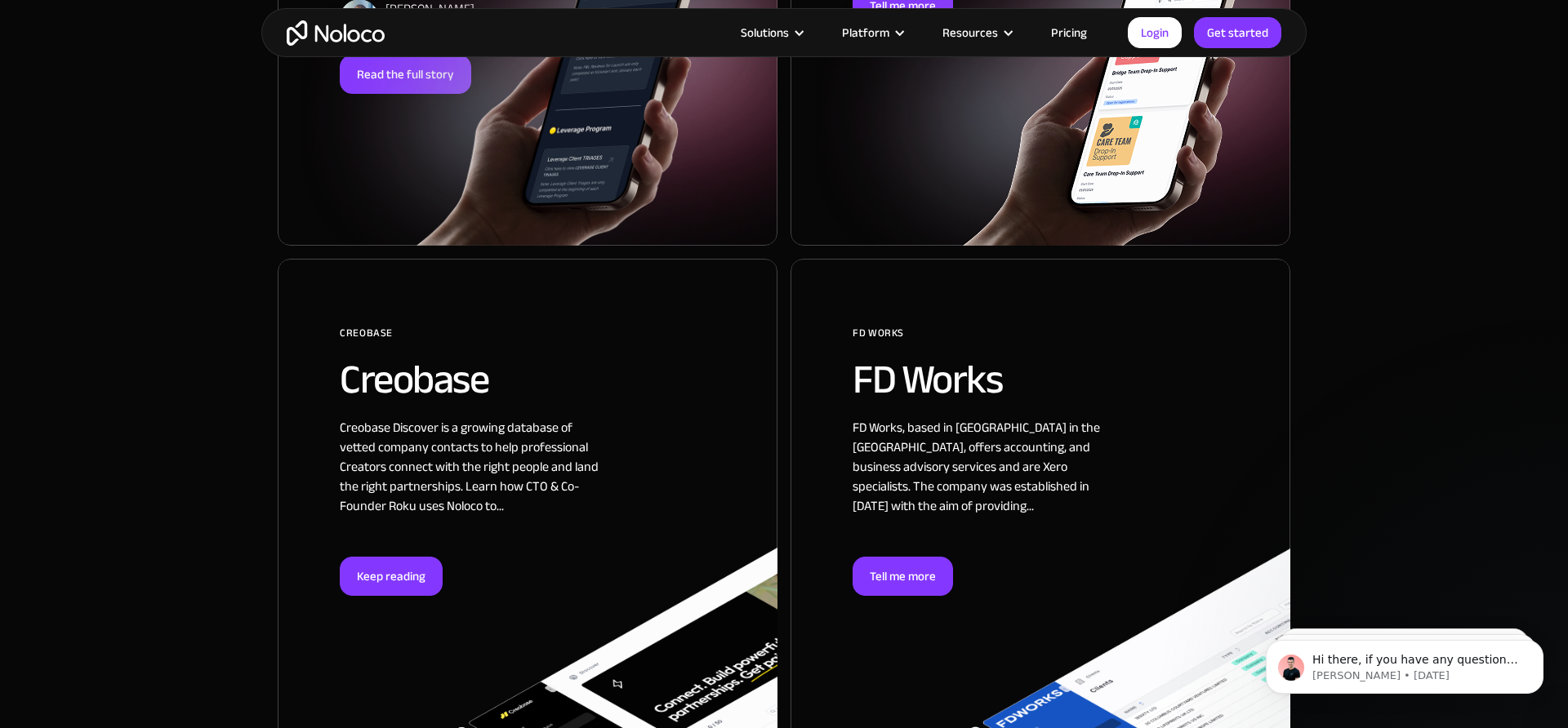
scroll to position [1796, 0]
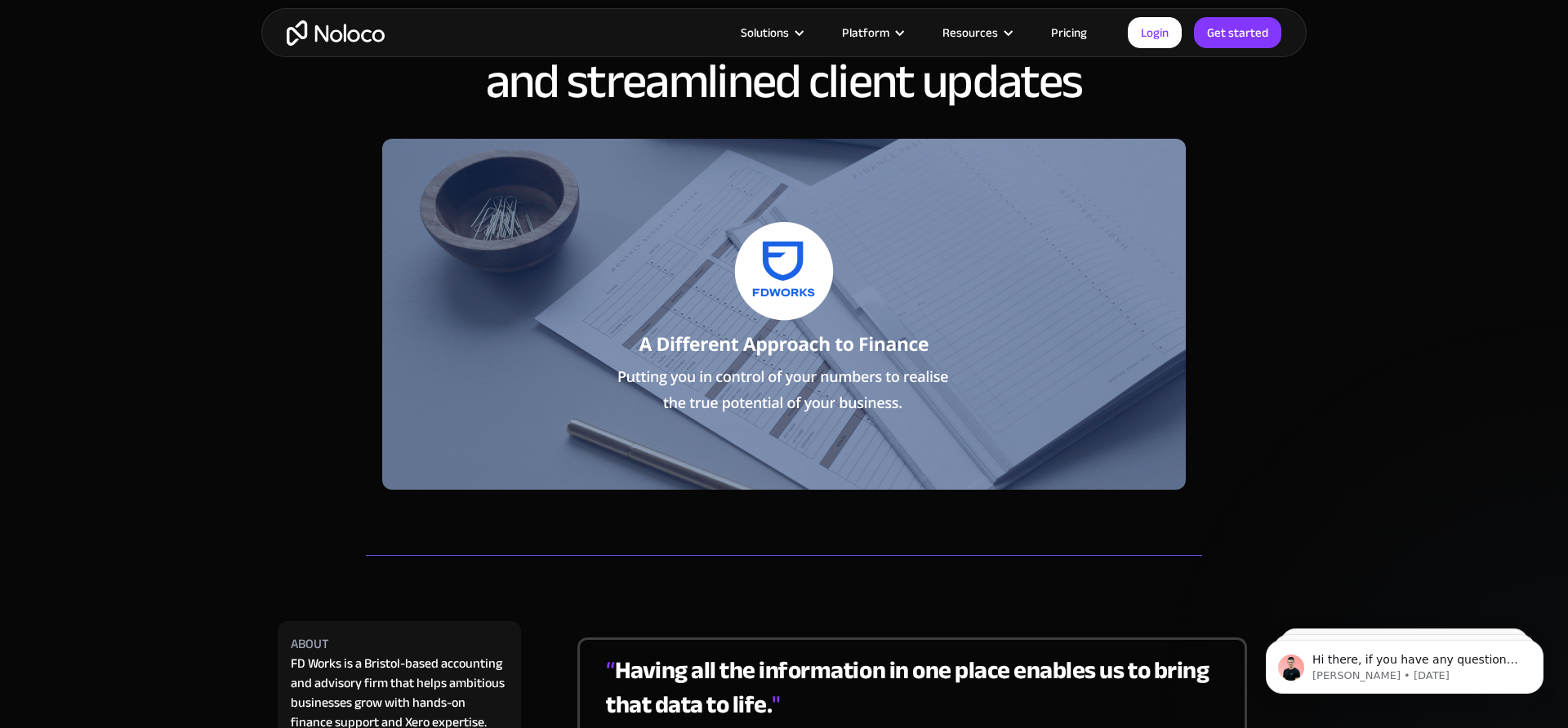
scroll to position [84, 0]
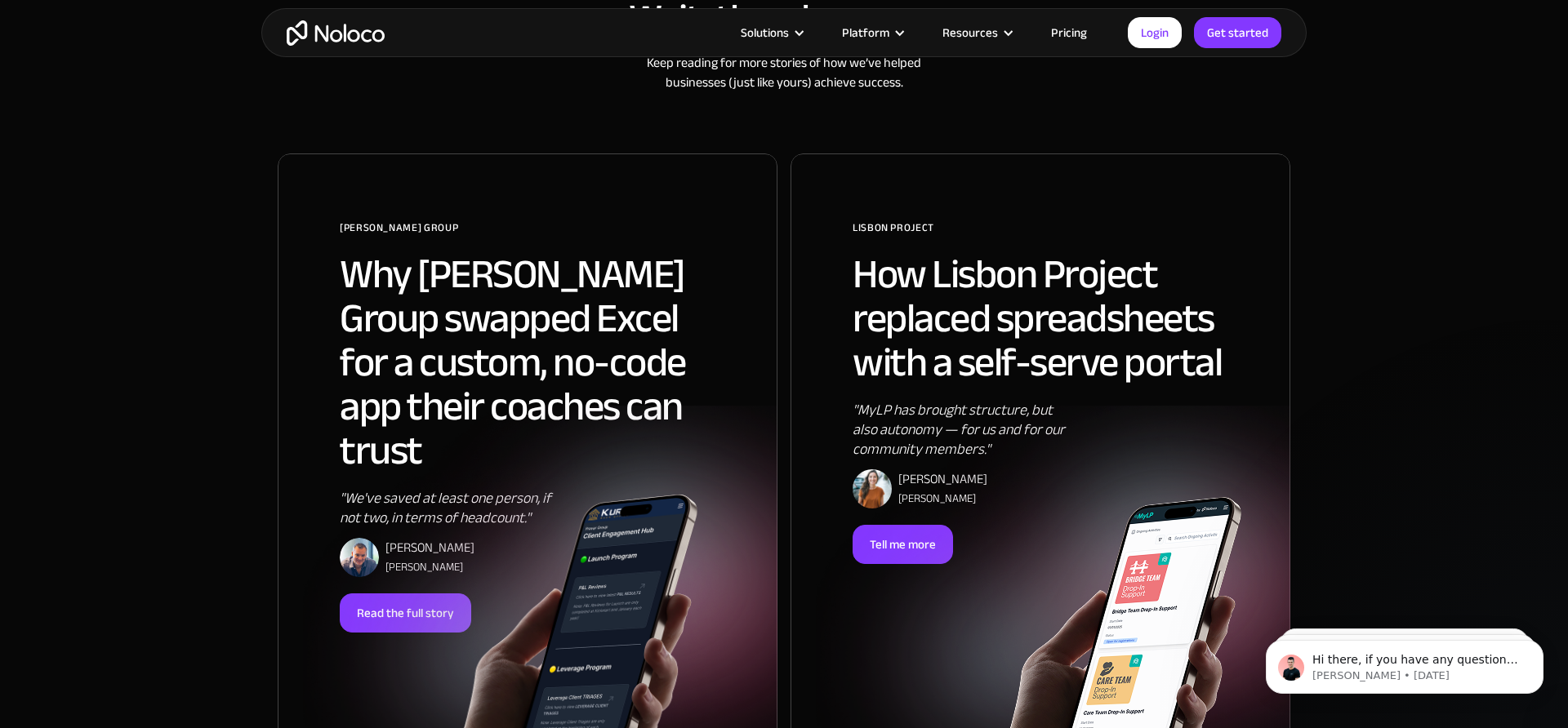
scroll to position [933, 0]
click at [985, 297] on h2 "How Lisbon Project replaced spreadsheets with a self-serve portal" at bounding box center [1040, 317] width 375 height 133
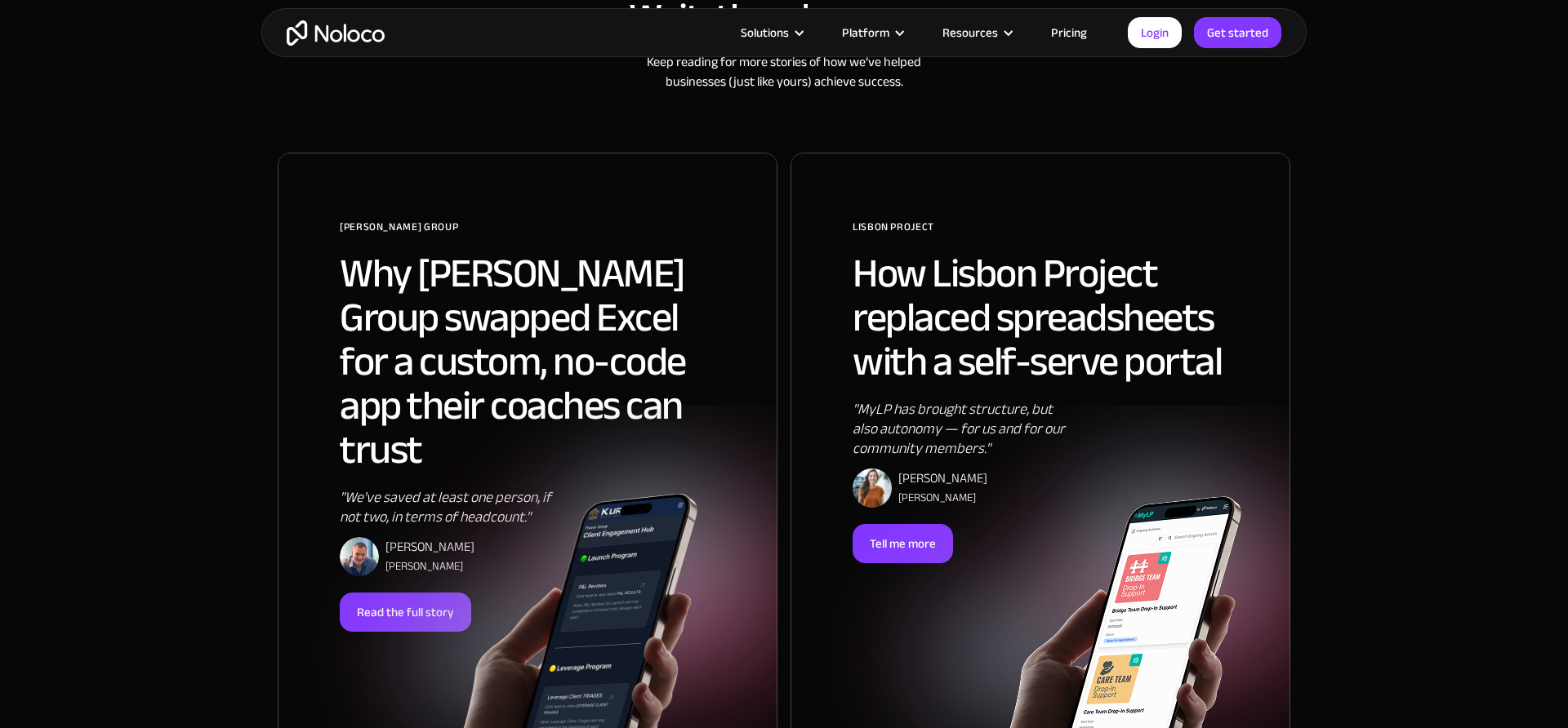
click at [619, 267] on h2 "Why Pravar Group swapped Excel for a custom, no-code app their coaches can trust" at bounding box center [527, 361] width 375 height 220
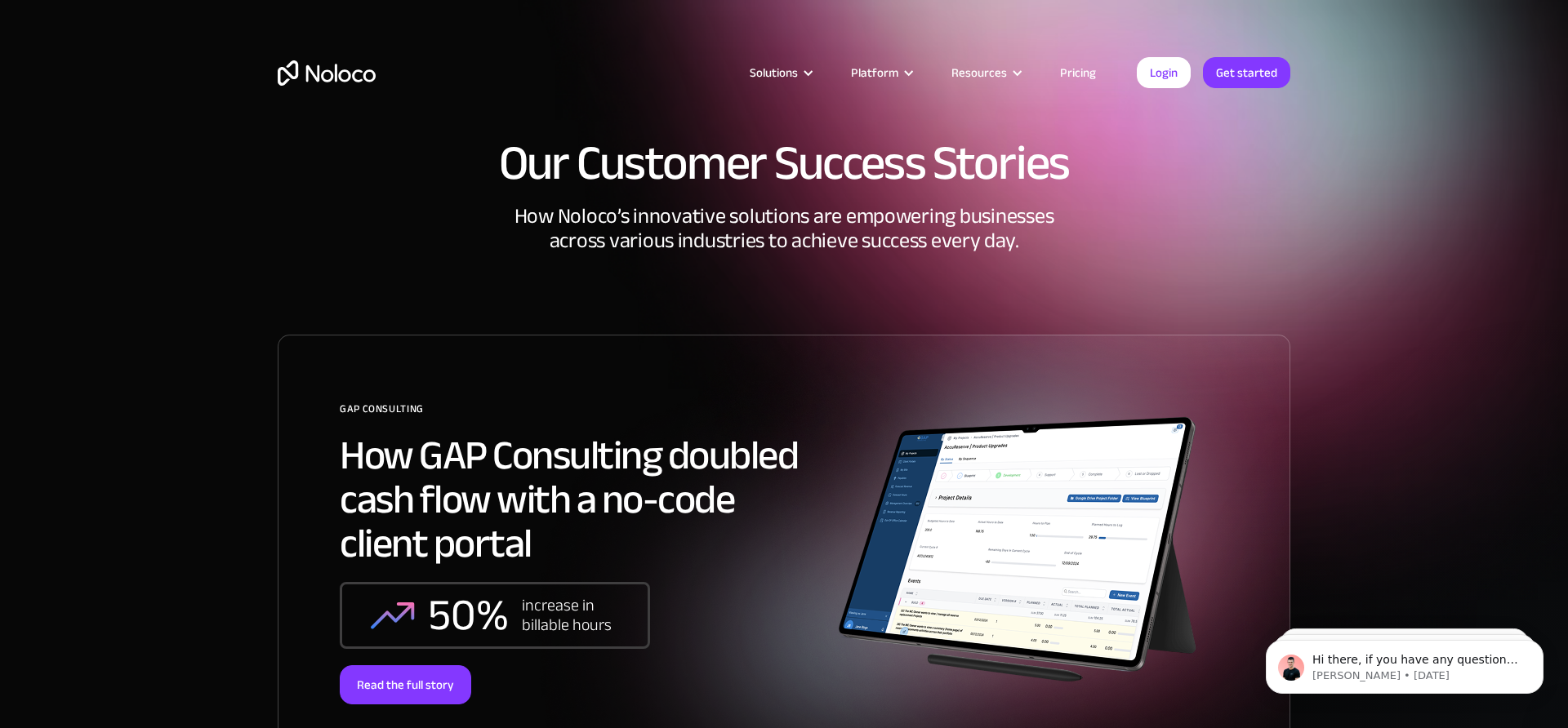
click at [323, 70] on img "home" at bounding box center [327, 73] width 98 height 26
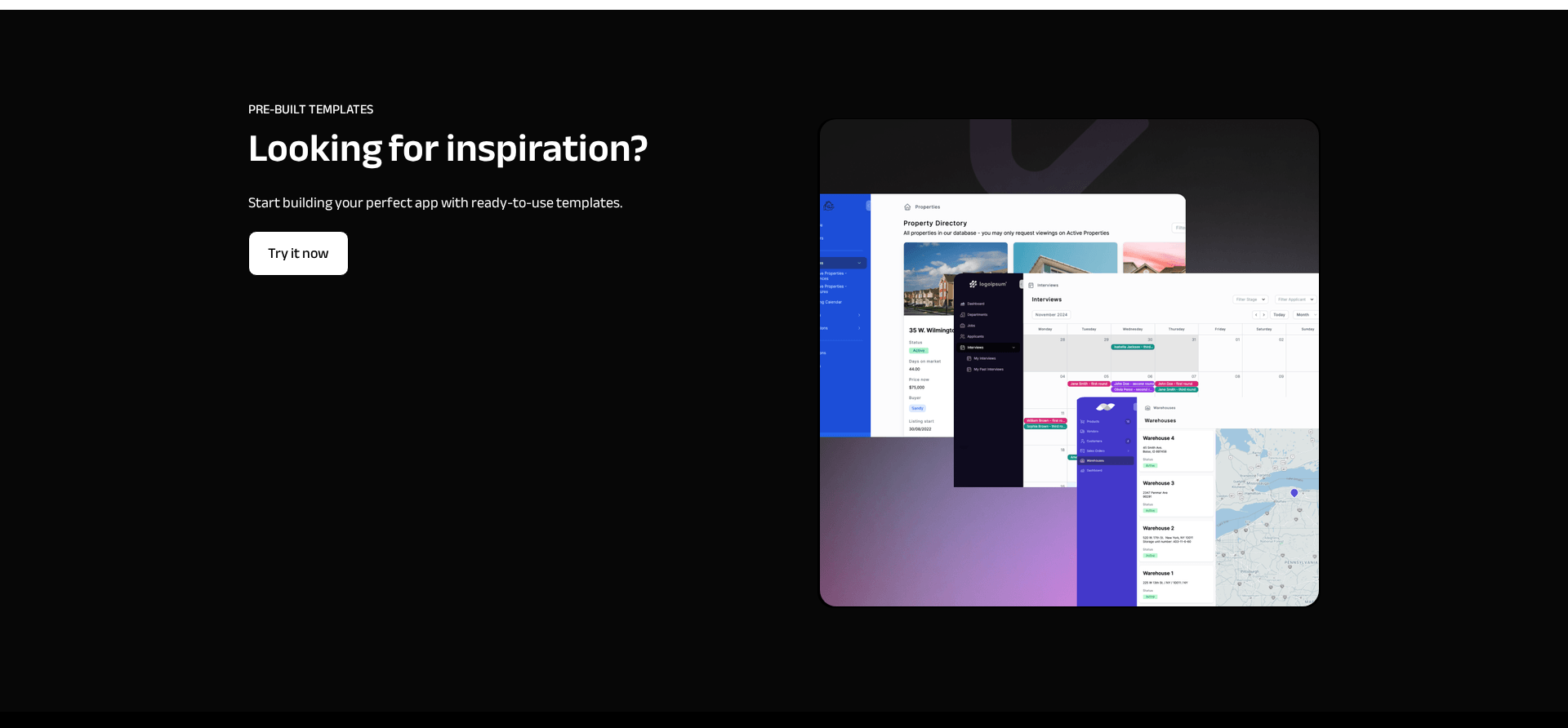
scroll to position [6357, 0]
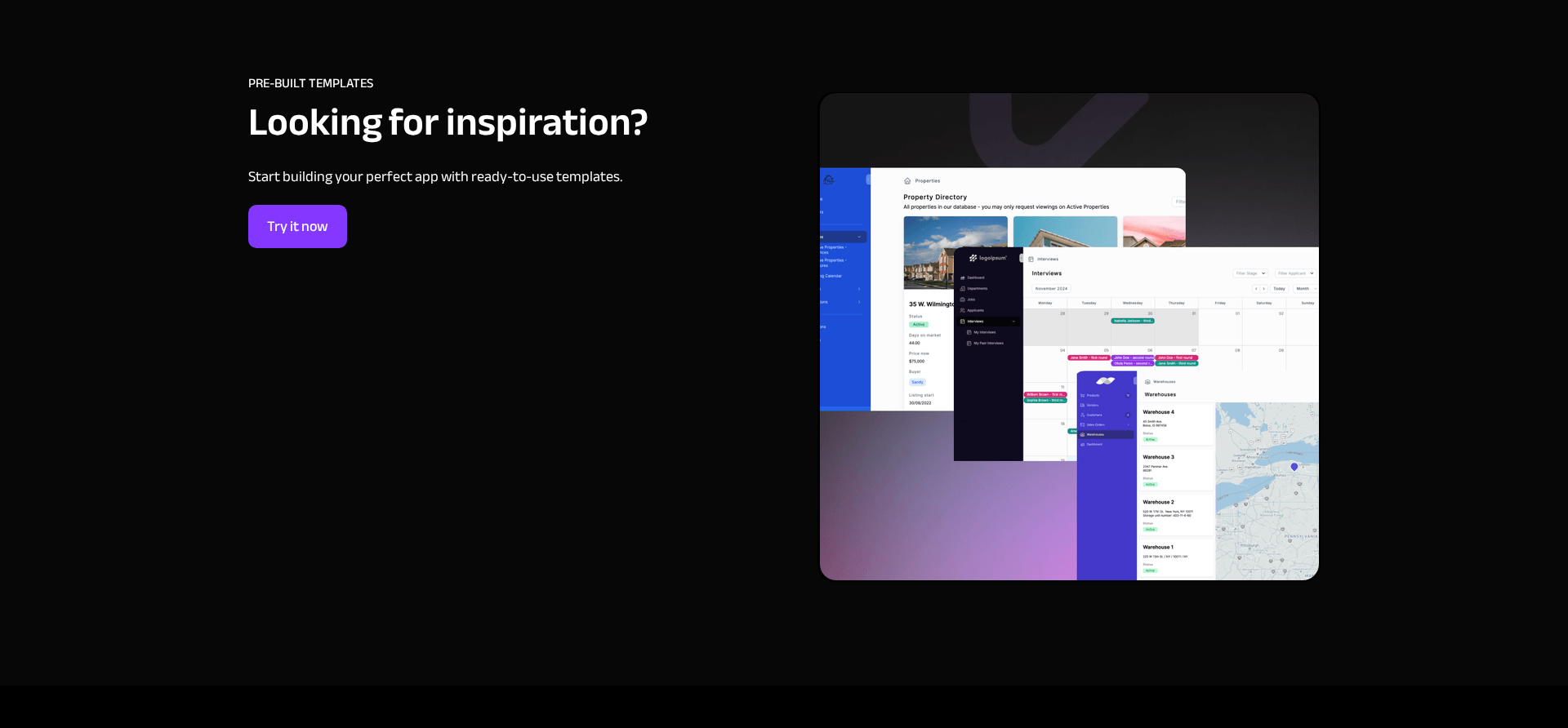
click at [317, 253] on div at bounding box center [500, 170] width 503 height 190
click at [317, 242] on link "Try it now" at bounding box center [298, 227] width 100 height 45
click at [492, 120] on span "Looking for inspiration?" at bounding box center [448, 122] width 400 height 74
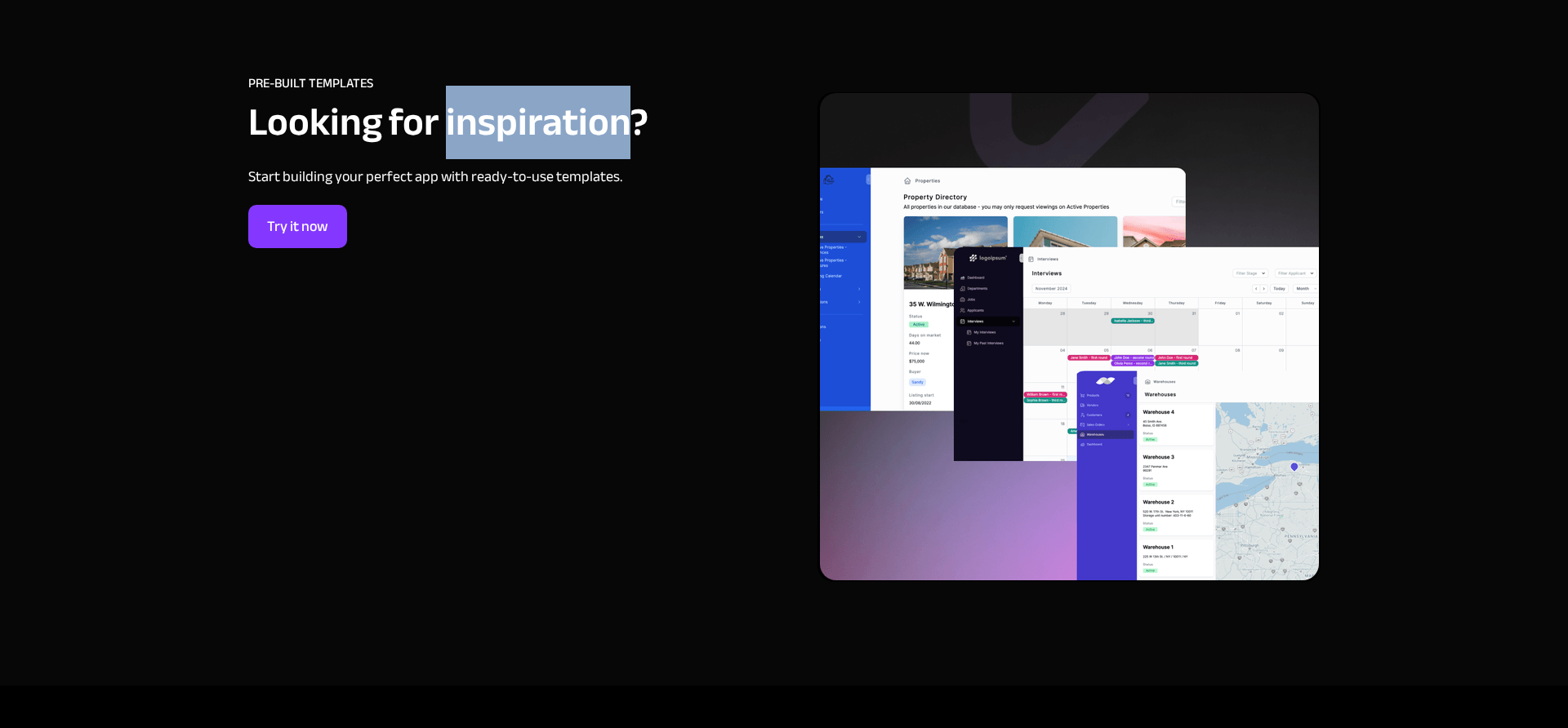
click at [492, 120] on span "Looking for inspiration?" at bounding box center [448, 122] width 400 height 74
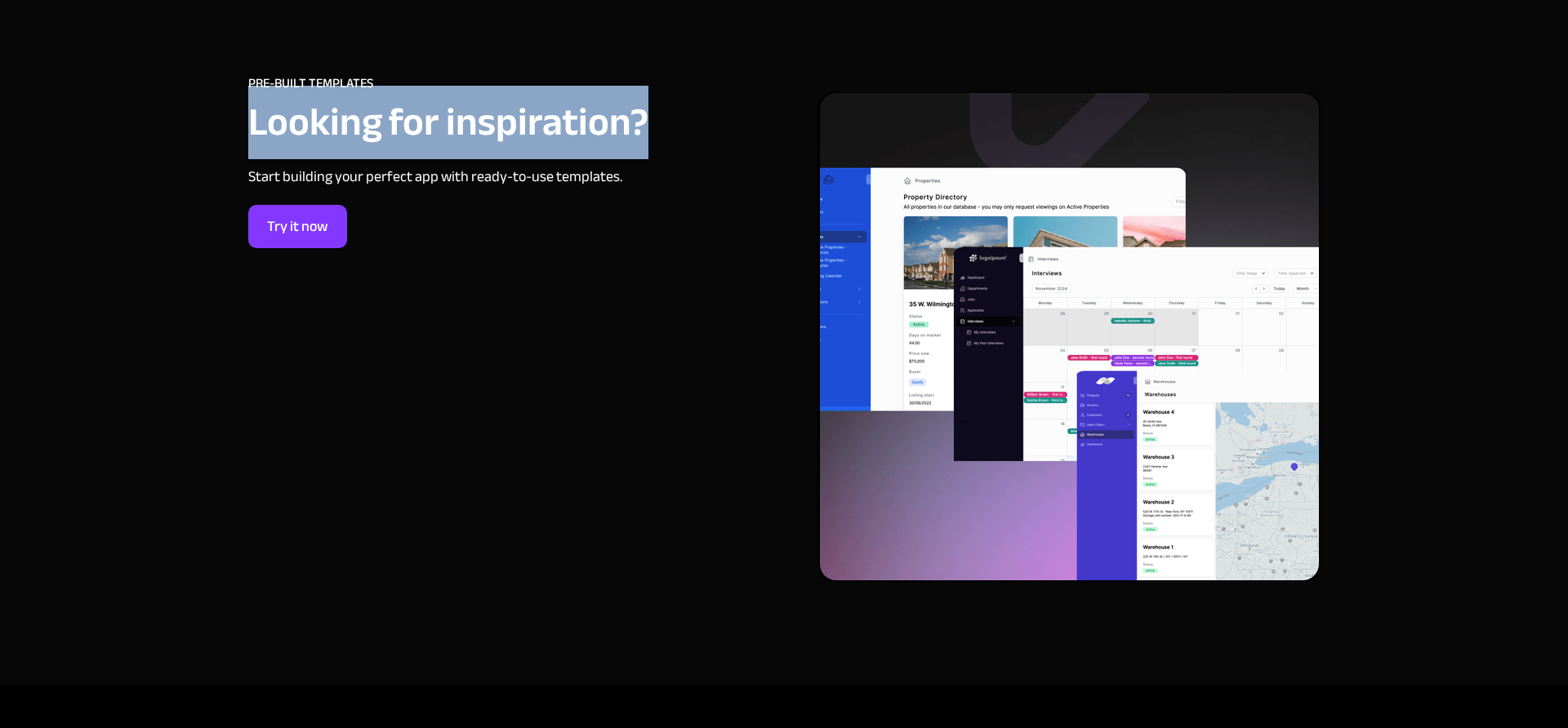
click at [492, 120] on span "Looking for inspiration?" at bounding box center [448, 122] width 400 height 74
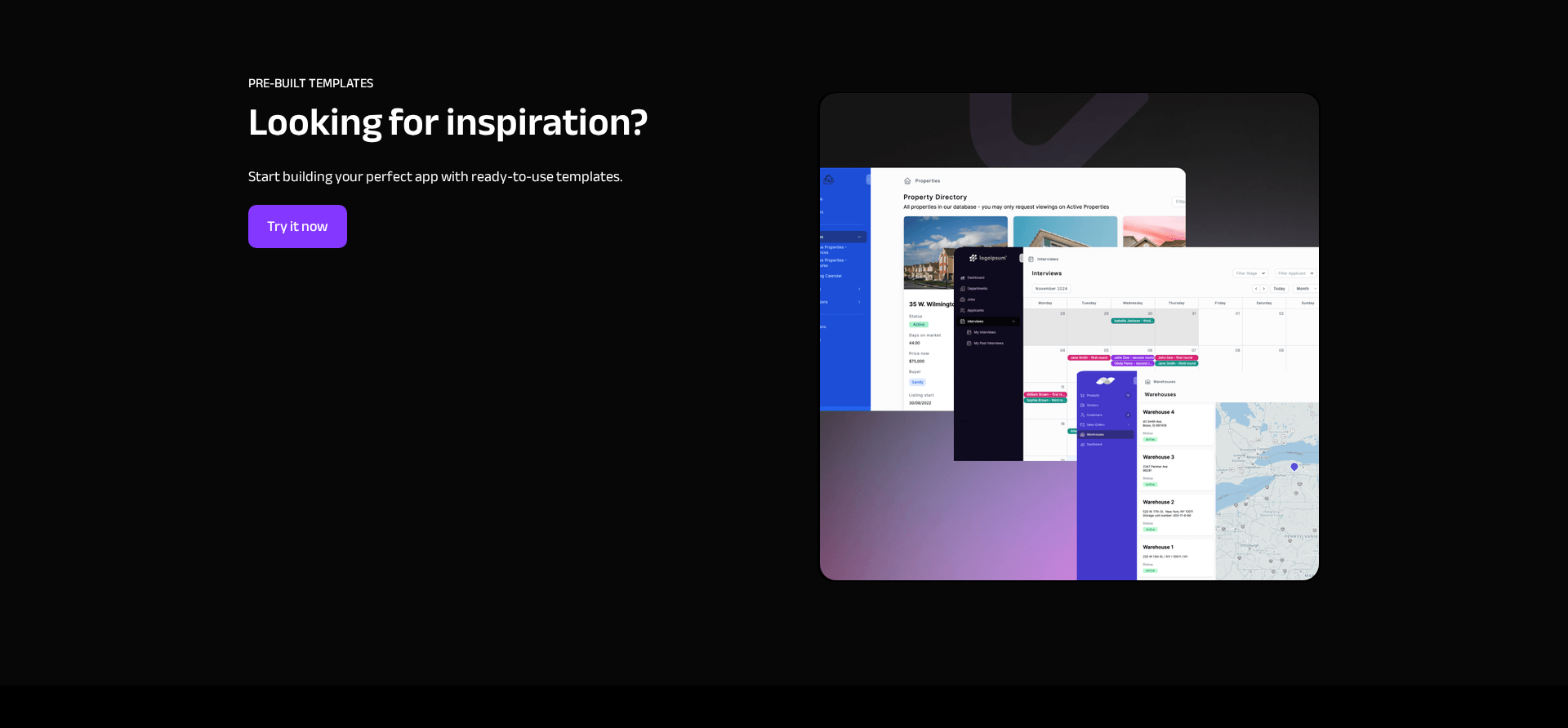
click at [517, 122] on span "Looking for inspiration?" at bounding box center [448, 122] width 400 height 74
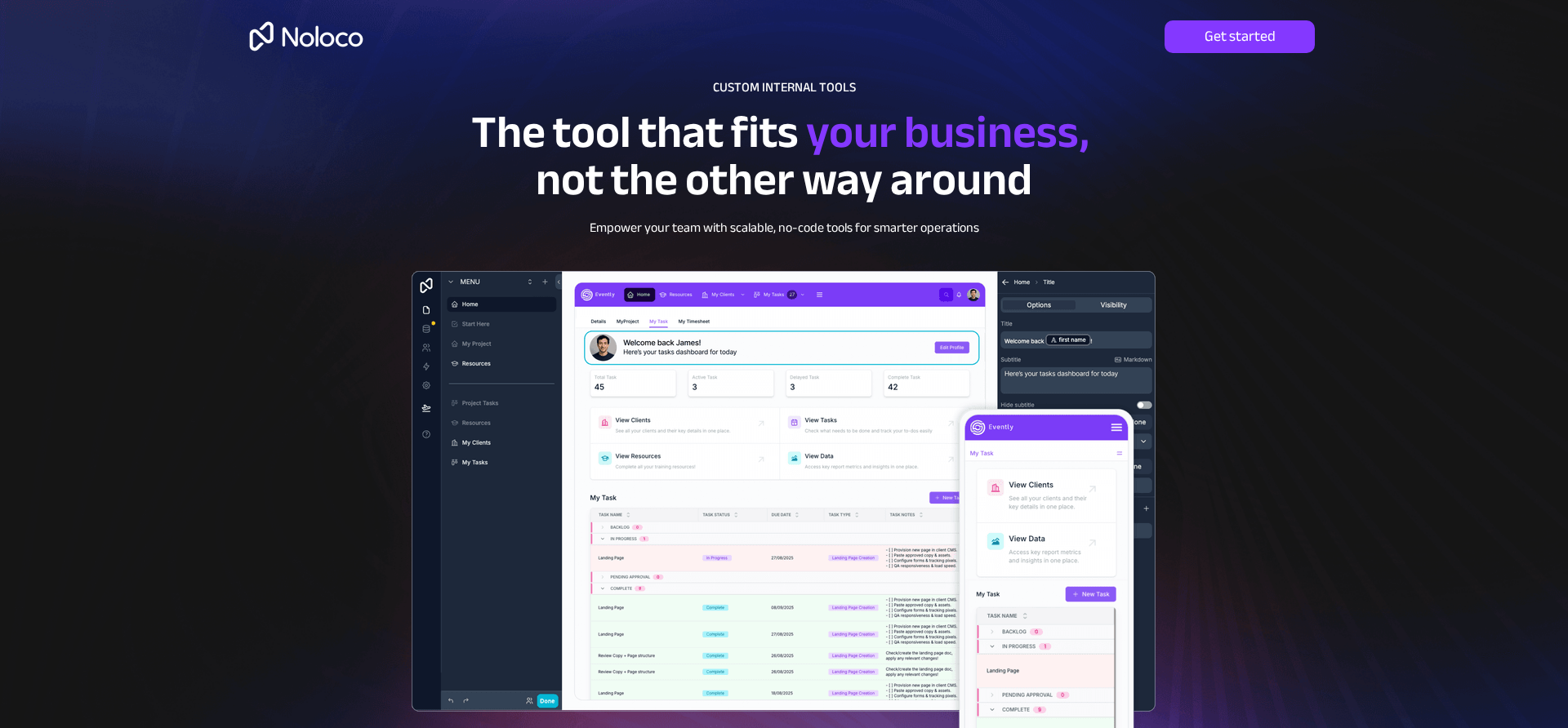
scroll to position [0, 0]
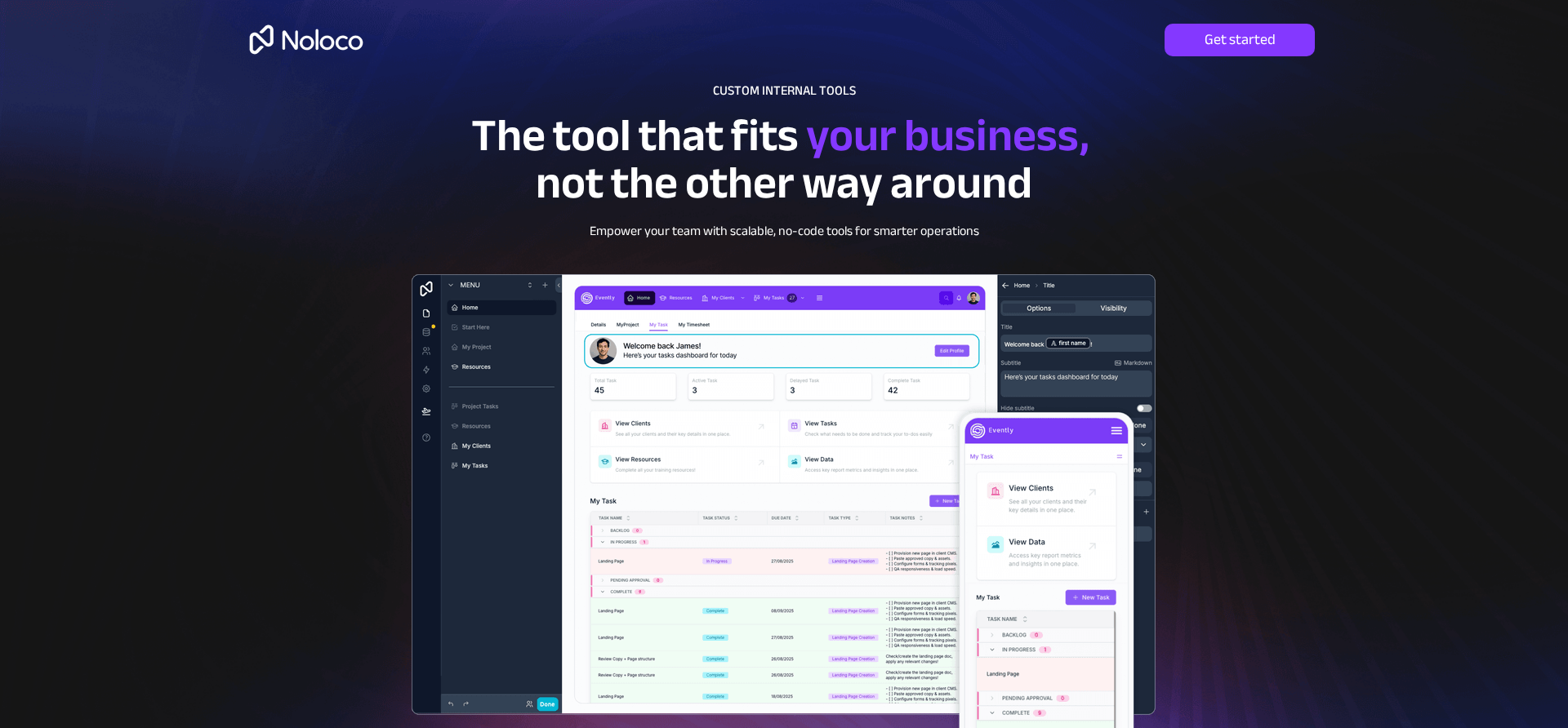
click at [511, 506] on img at bounding box center [783, 525] width 812 height 571
drag, startPoint x: 511, startPoint y: 506, endPoint x: 792, endPoint y: 467, distance: 283.7
click at [792, 467] on img at bounding box center [783, 525] width 812 height 571
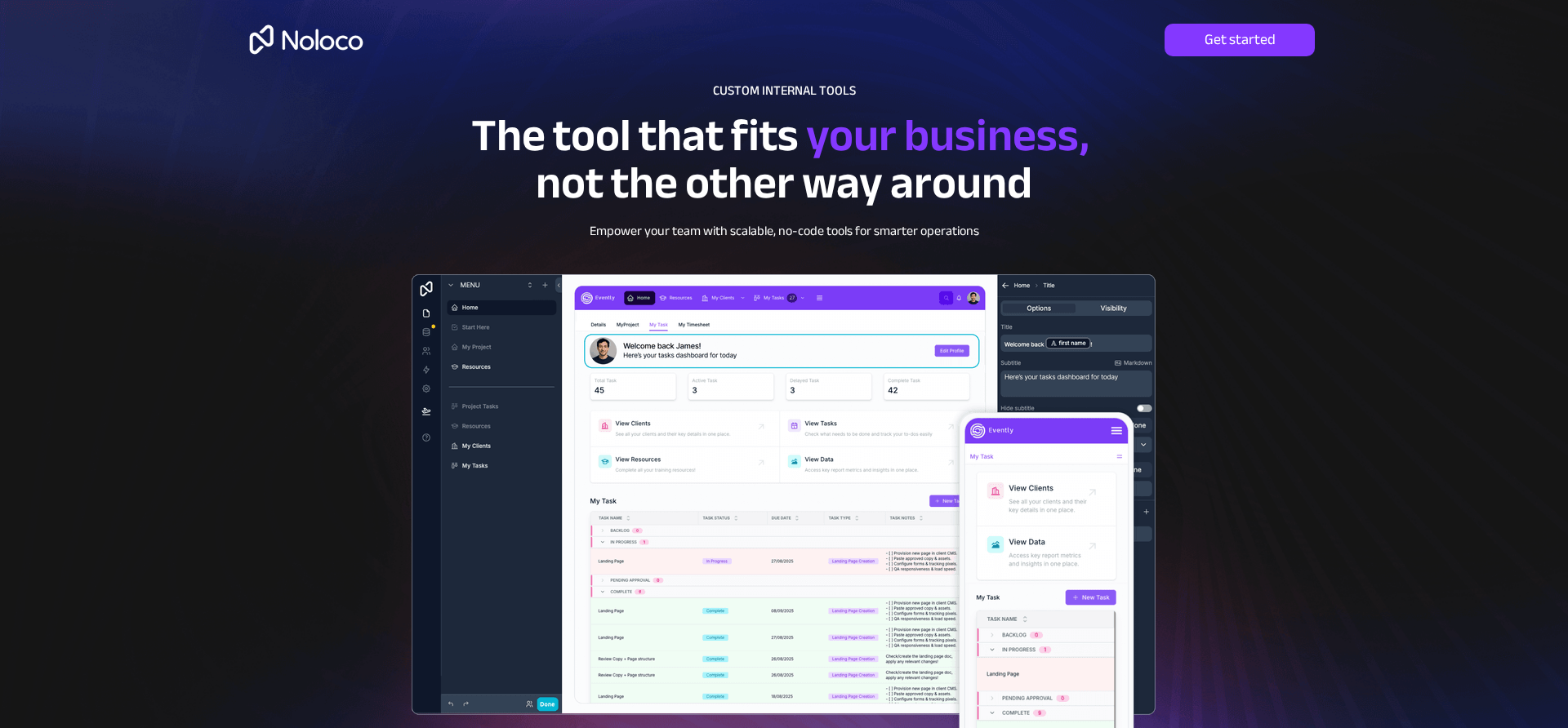
drag, startPoint x: 665, startPoint y: 441, endPoint x: 1111, endPoint y: 31, distance: 605.8
